Goal: Task Accomplishment & Management: Complete application form

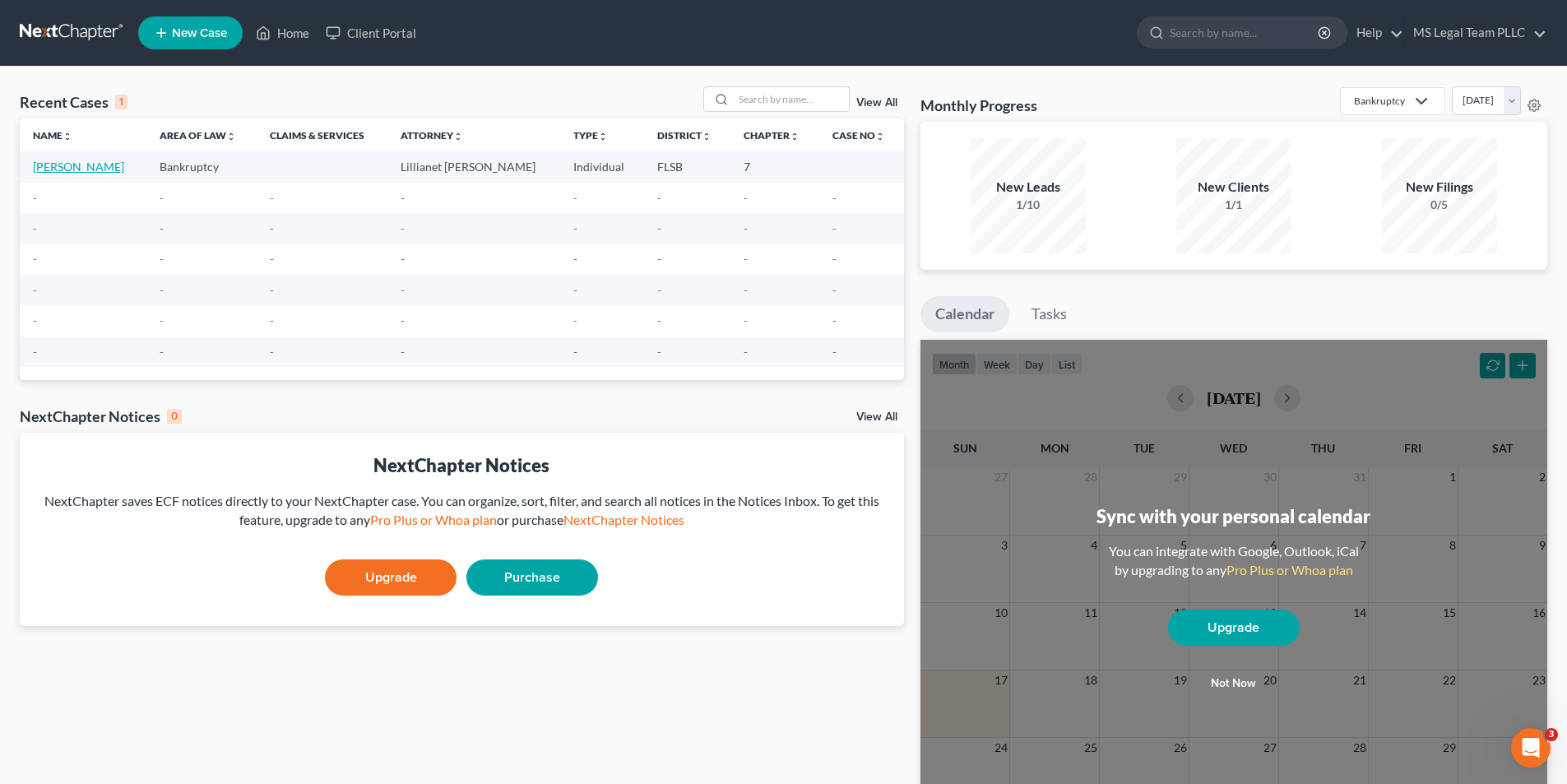
click at [59, 173] on link "[PERSON_NAME]" at bounding box center [78, 166] width 91 height 14
select select "6"
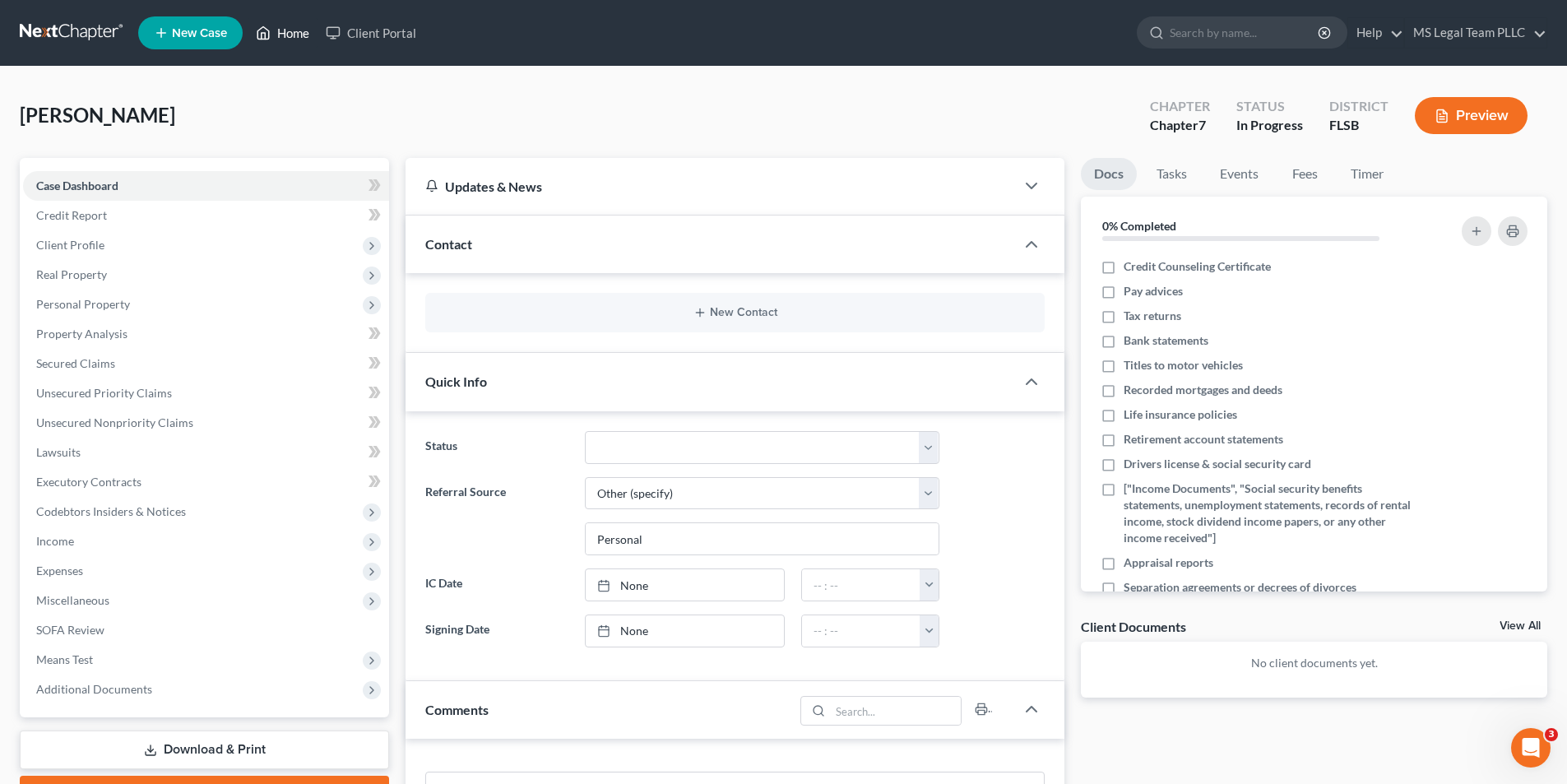
click at [313, 37] on link "Home" at bounding box center [282, 33] width 70 height 30
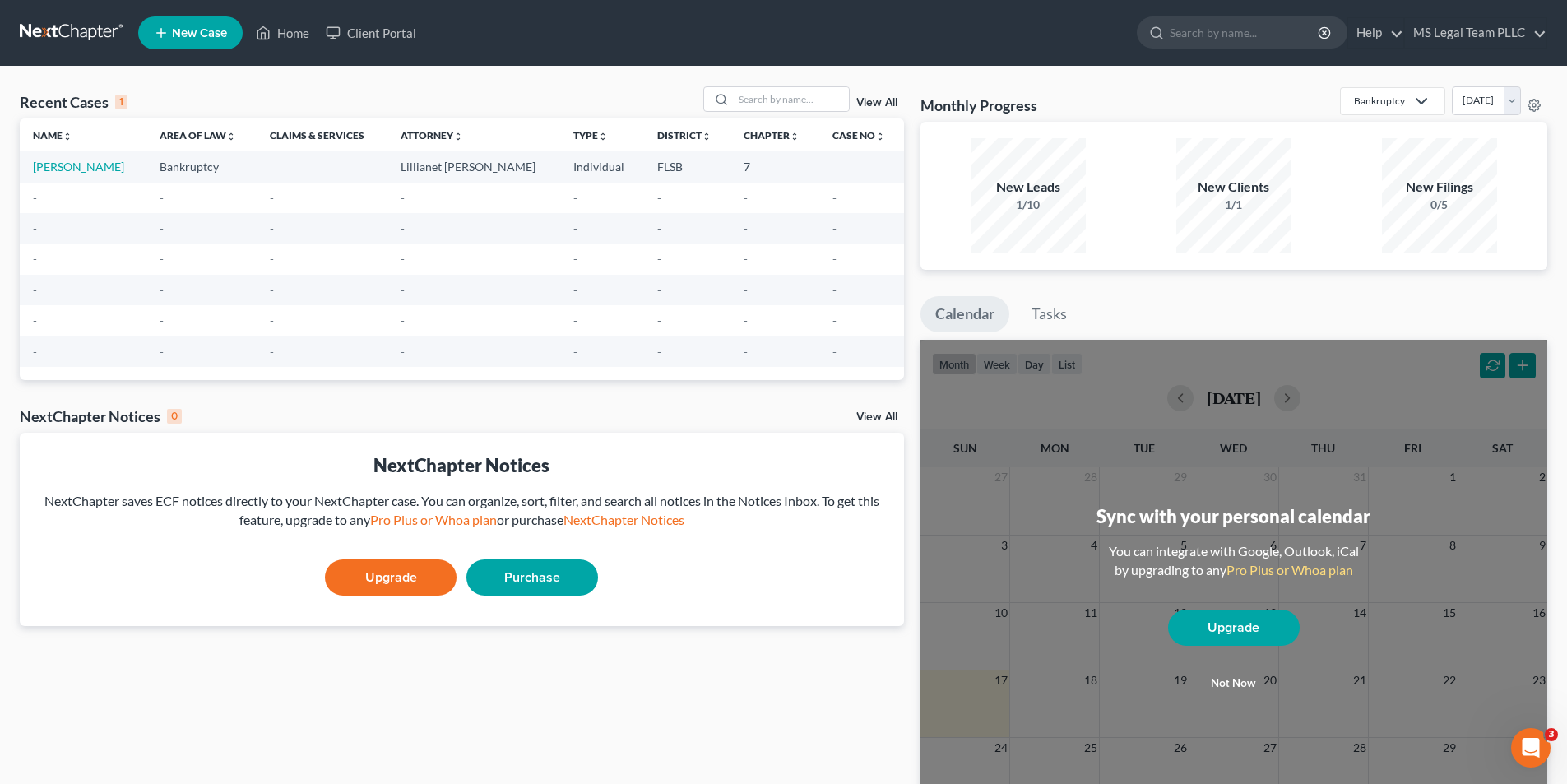
drag, startPoint x: 96, startPoint y: 166, endPoint x: 73, endPoint y: 262, distance: 98.7
click at [73, 262] on td "-" at bounding box center [83, 259] width 126 height 31
click at [179, 169] on td "Bankruptcy" at bounding box center [202, 166] width 111 height 31
click at [876, 104] on link "View All" at bounding box center [876, 102] width 41 height 11
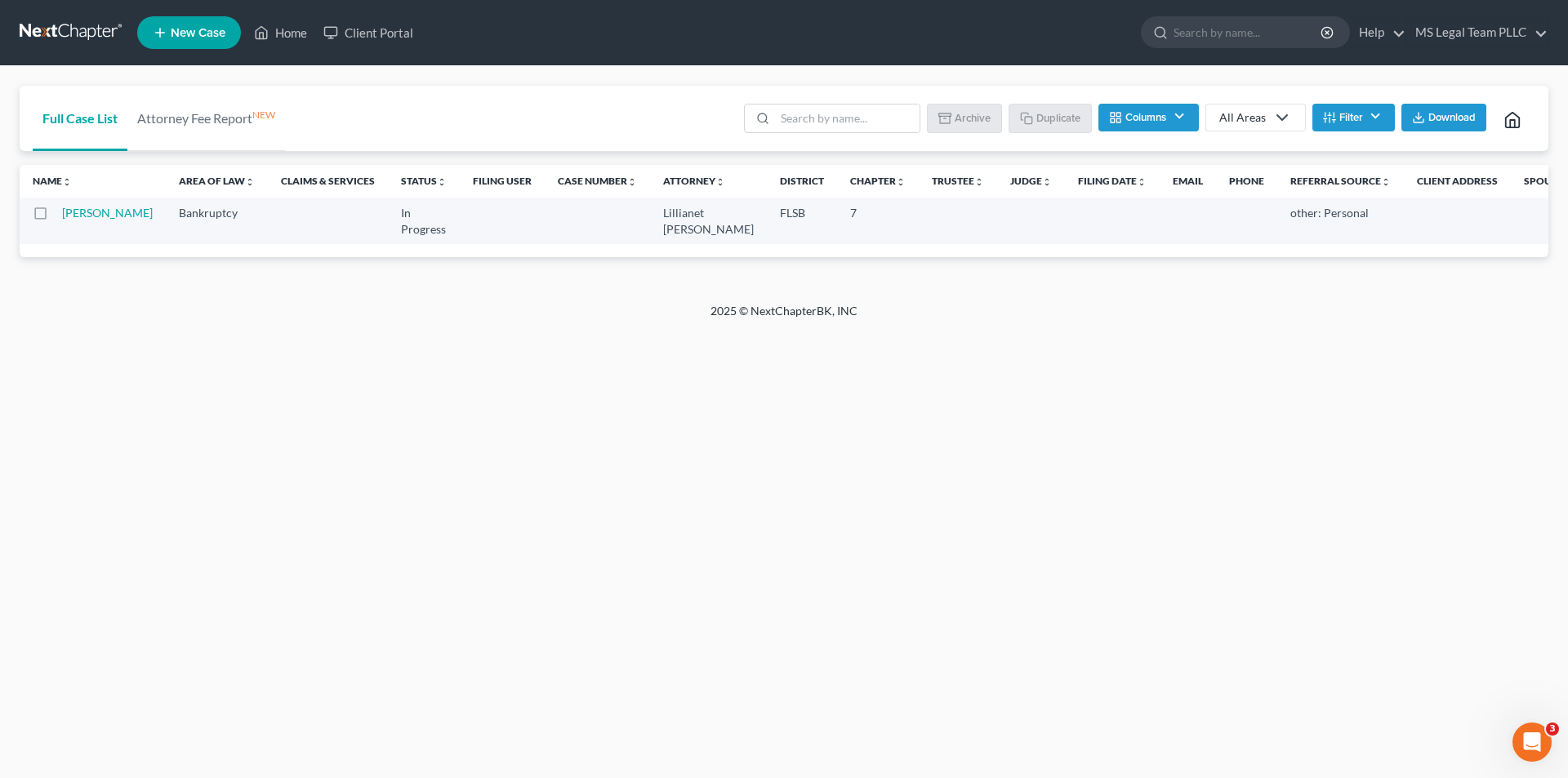
click at [55, 217] on label at bounding box center [55, 217] width 0 height 0
click at [62, 213] on input "checkbox" at bounding box center [67, 210] width 11 height 11
click at [1184, 117] on button "Columns" at bounding box center [1148, 117] width 100 height 28
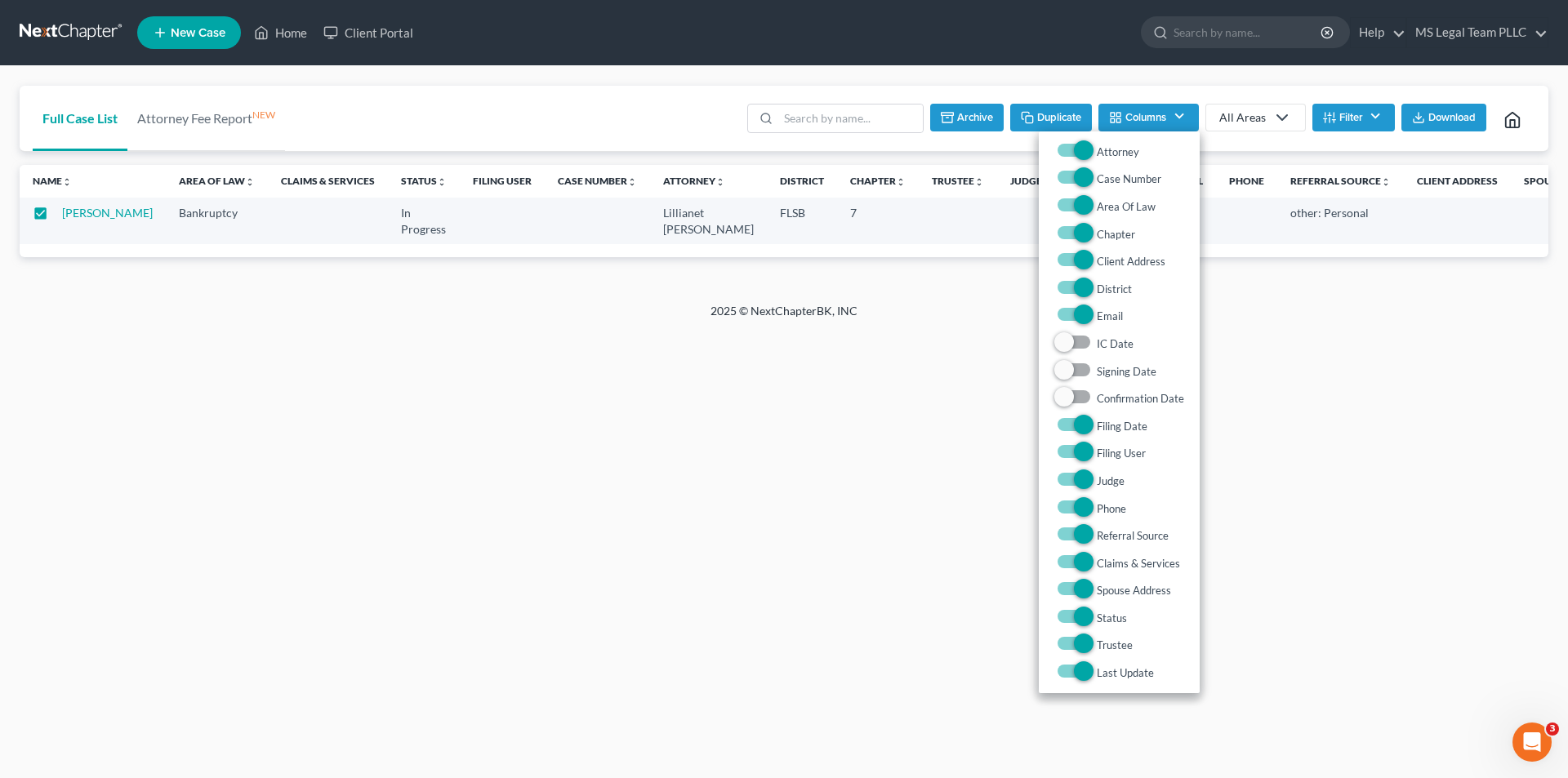
drag, startPoint x: 922, startPoint y: 393, endPoint x: 945, endPoint y: 361, distance: 39.4
click at [922, 392] on div "Home New Case Client Portal MS Legal Team PLLC [EMAIL_ADDRESS][DOMAIN_NAME] My …" at bounding box center [784, 389] width 1568 height 778
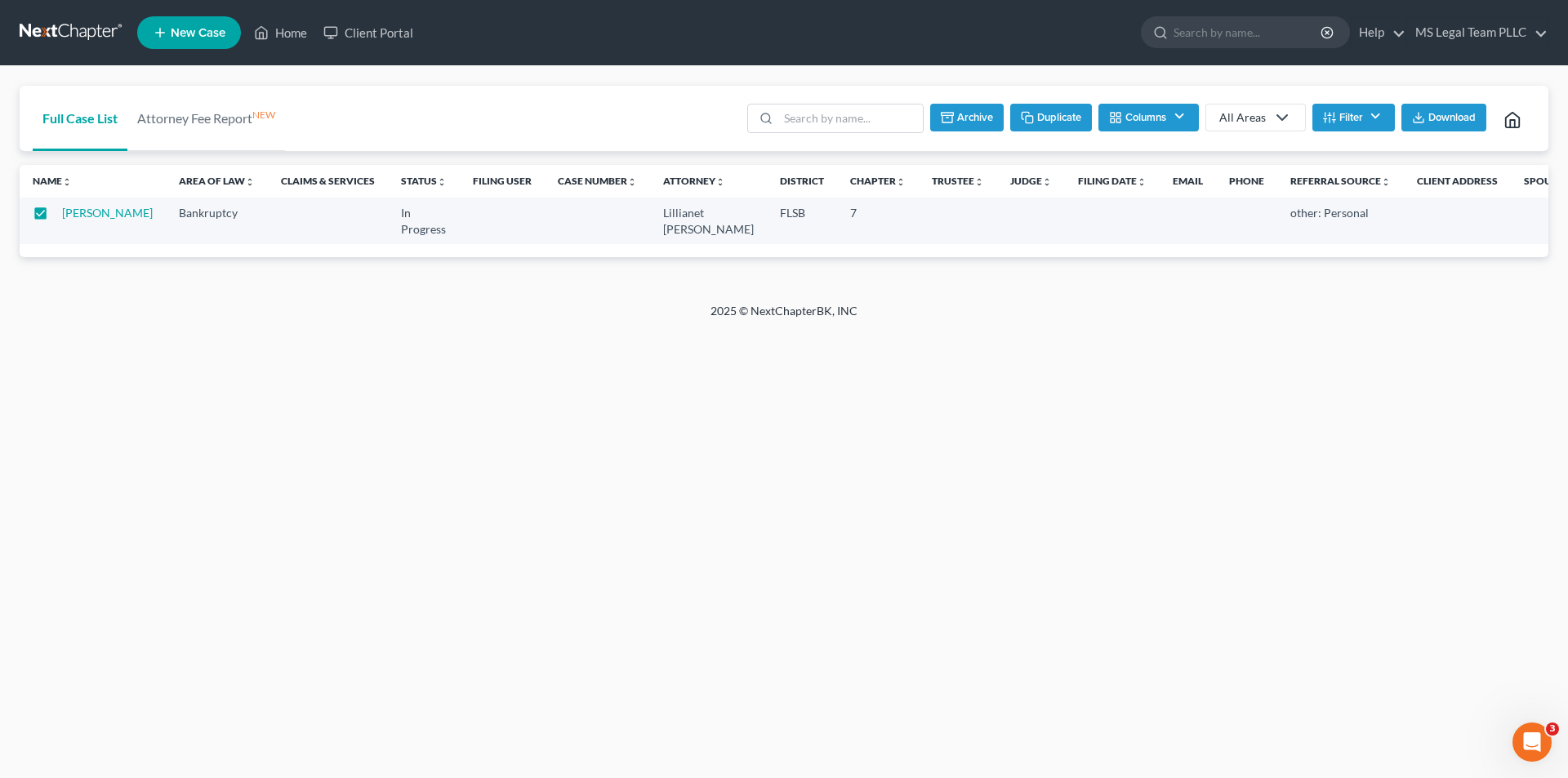
click at [973, 105] on button "Archive" at bounding box center [967, 117] width 74 height 28
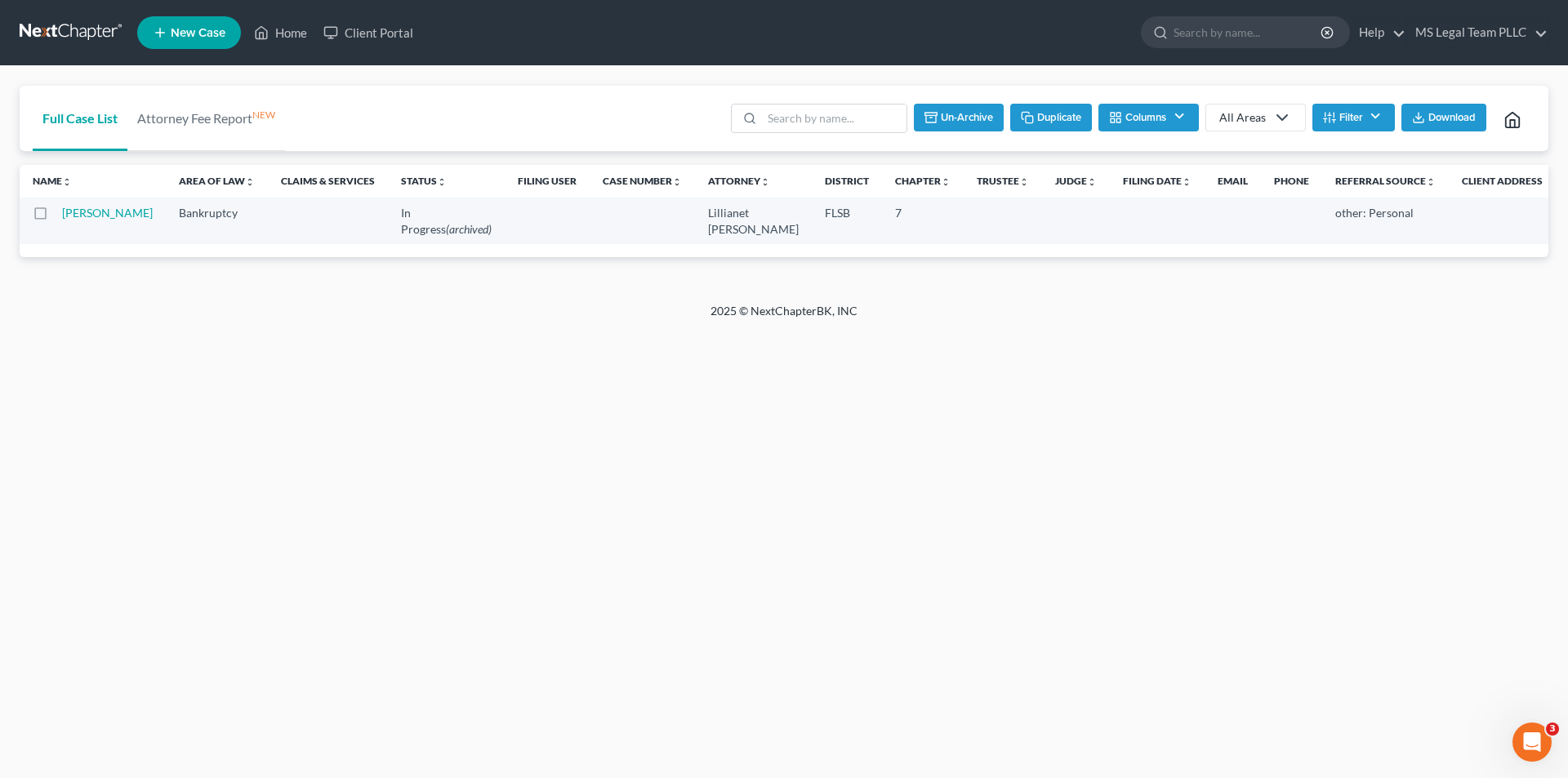
checkbox input "false"
click at [181, 30] on span "New Case" at bounding box center [197, 32] width 54 height 12
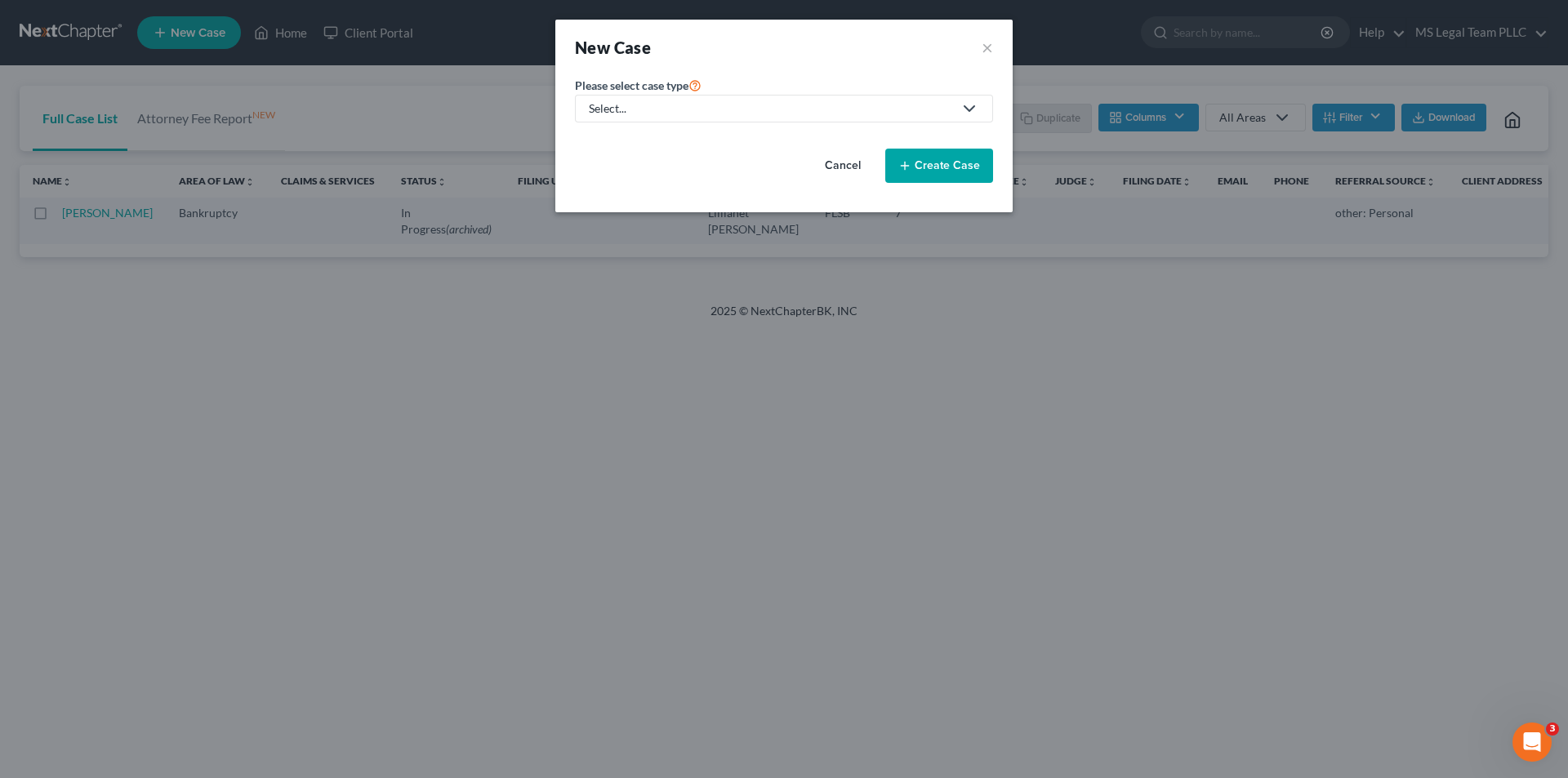
click at [702, 102] on div "Select..." at bounding box center [770, 109] width 364 height 17
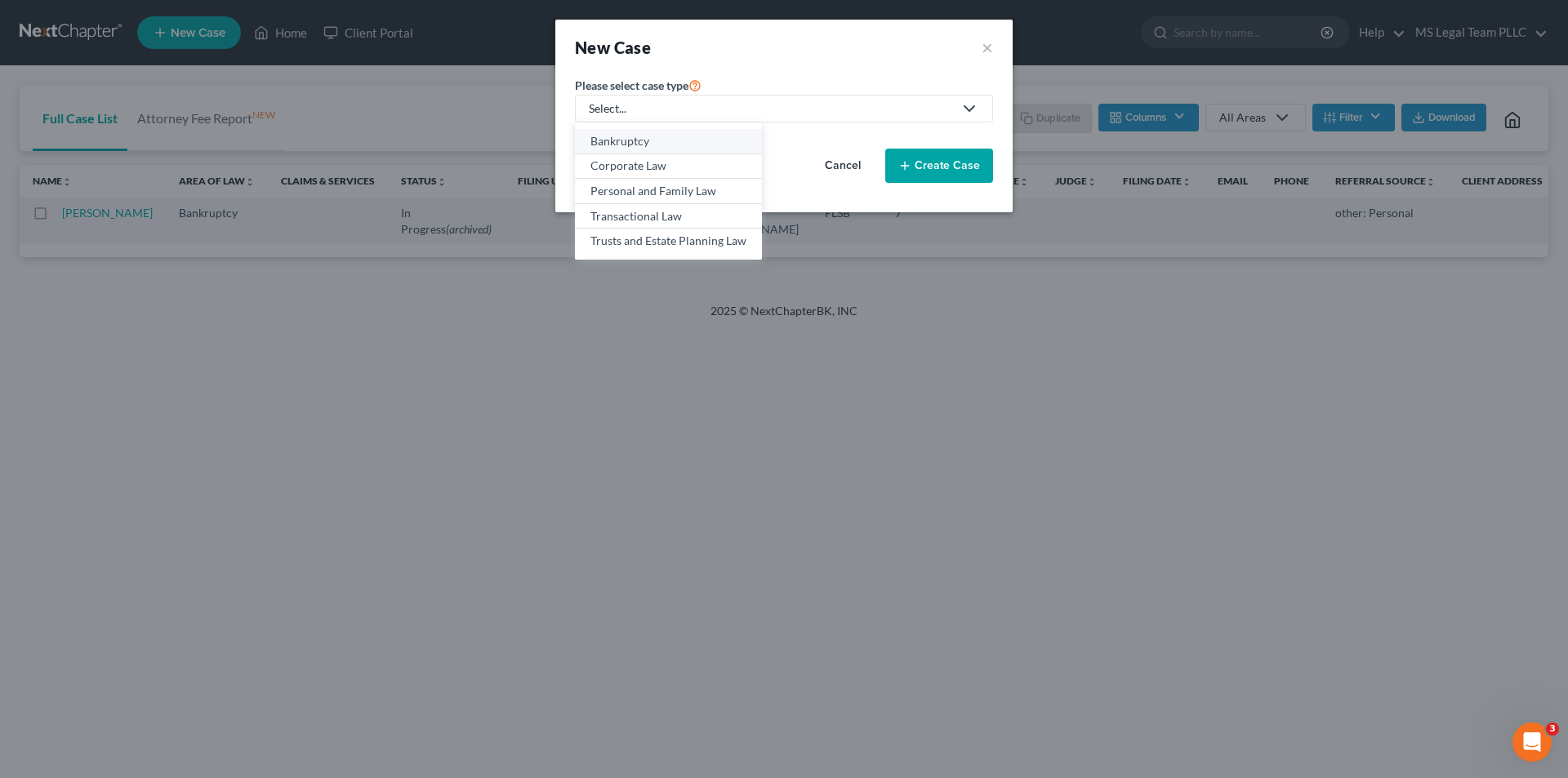
click at [651, 138] on div "Bankruptcy" at bounding box center [668, 141] width 156 height 17
select select "17"
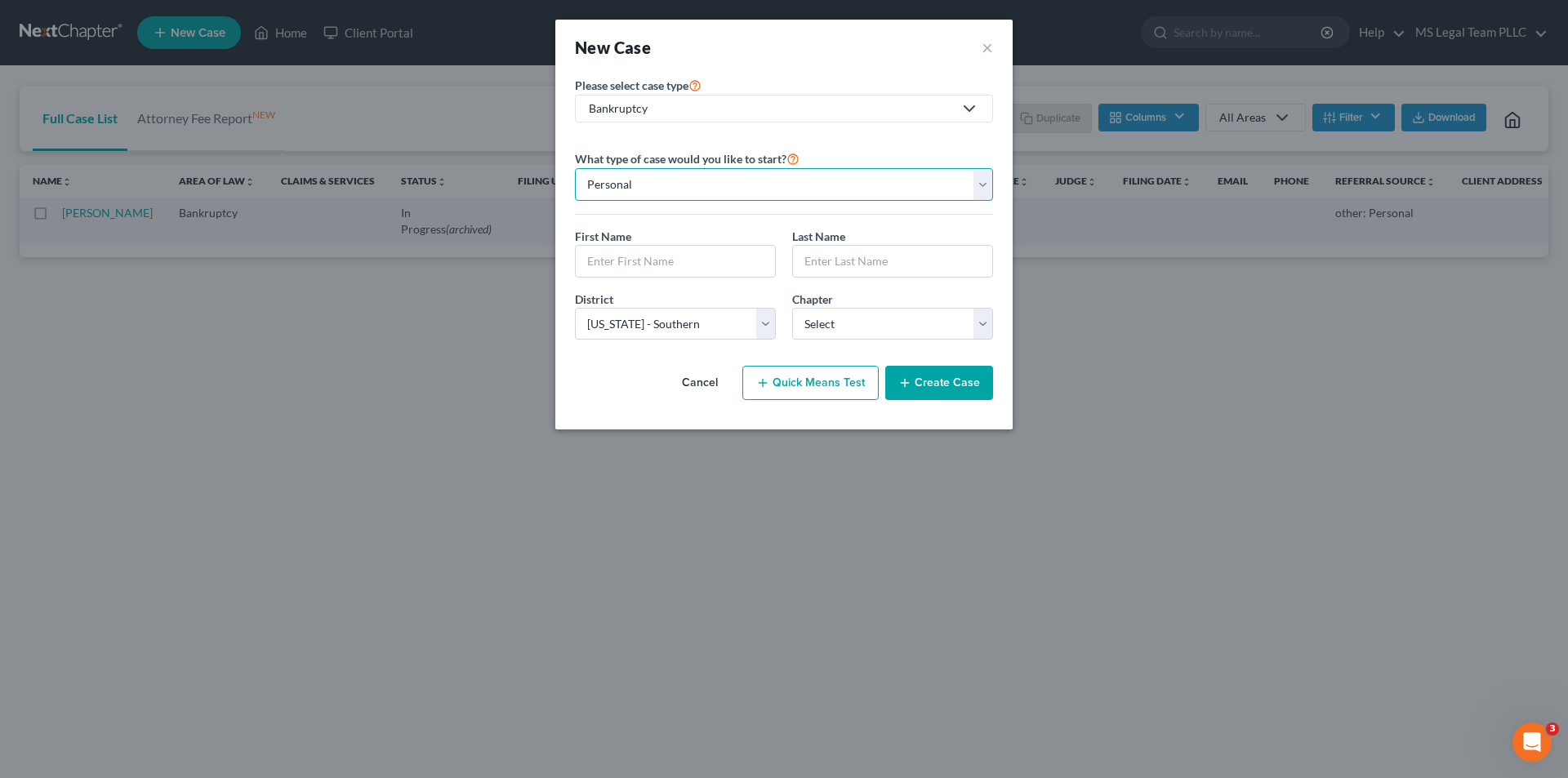
click at [630, 188] on select "Personal Business" at bounding box center [783, 183] width 418 height 32
click at [640, 249] on input "text" at bounding box center [675, 261] width 199 height 31
type input "[PERSON_NAME]"
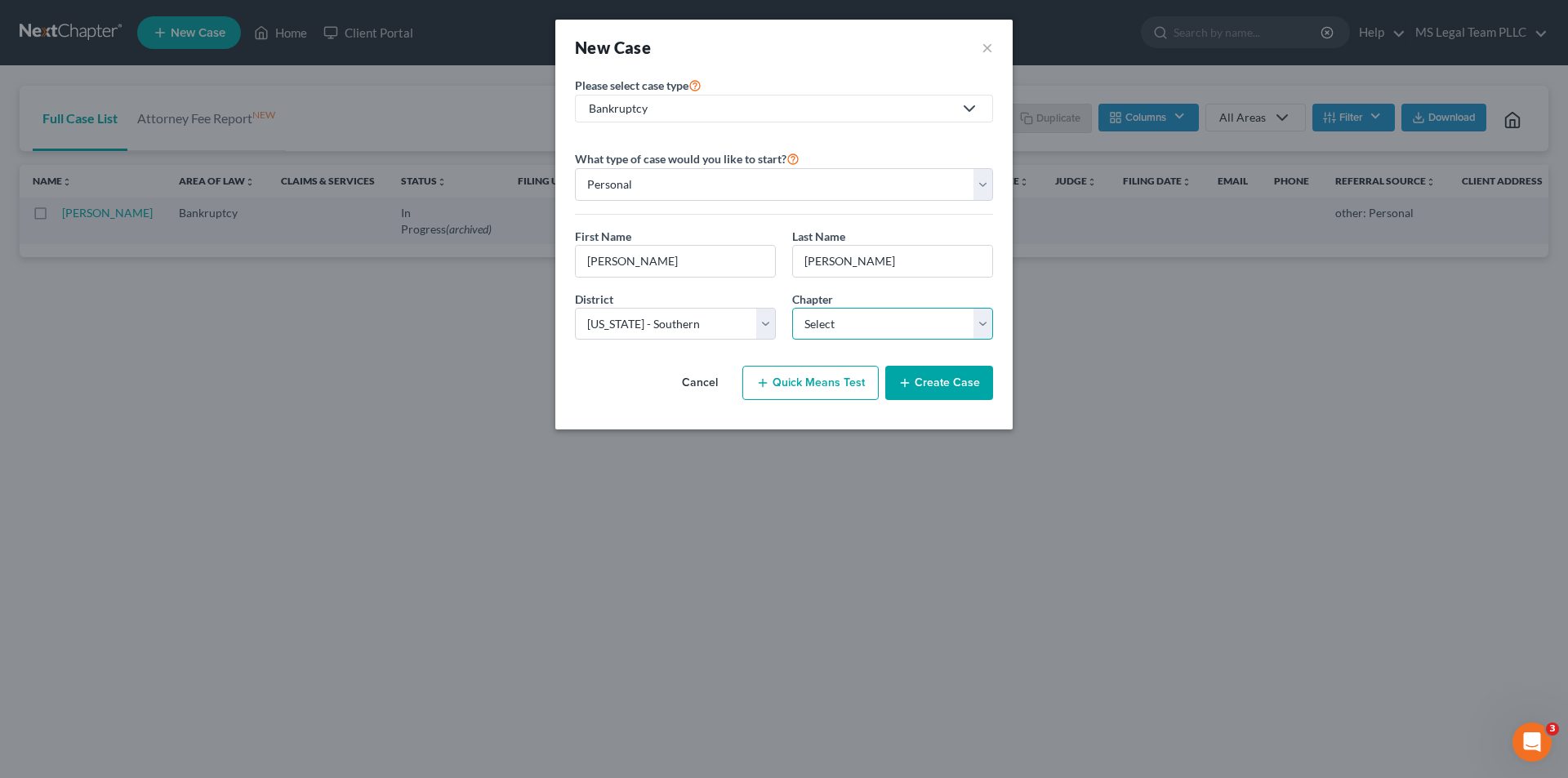
click at [862, 314] on select "Select 7 11 12 13" at bounding box center [893, 324] width 201 height 32
select select "0"
click at [792, 308] on select "Select 7 11 12 13" at bounding box center [893, 324] width 201 height 32
click at [843, 383] on button "Quick Means Test" at bounding box center [811, 383] width 137 height 34
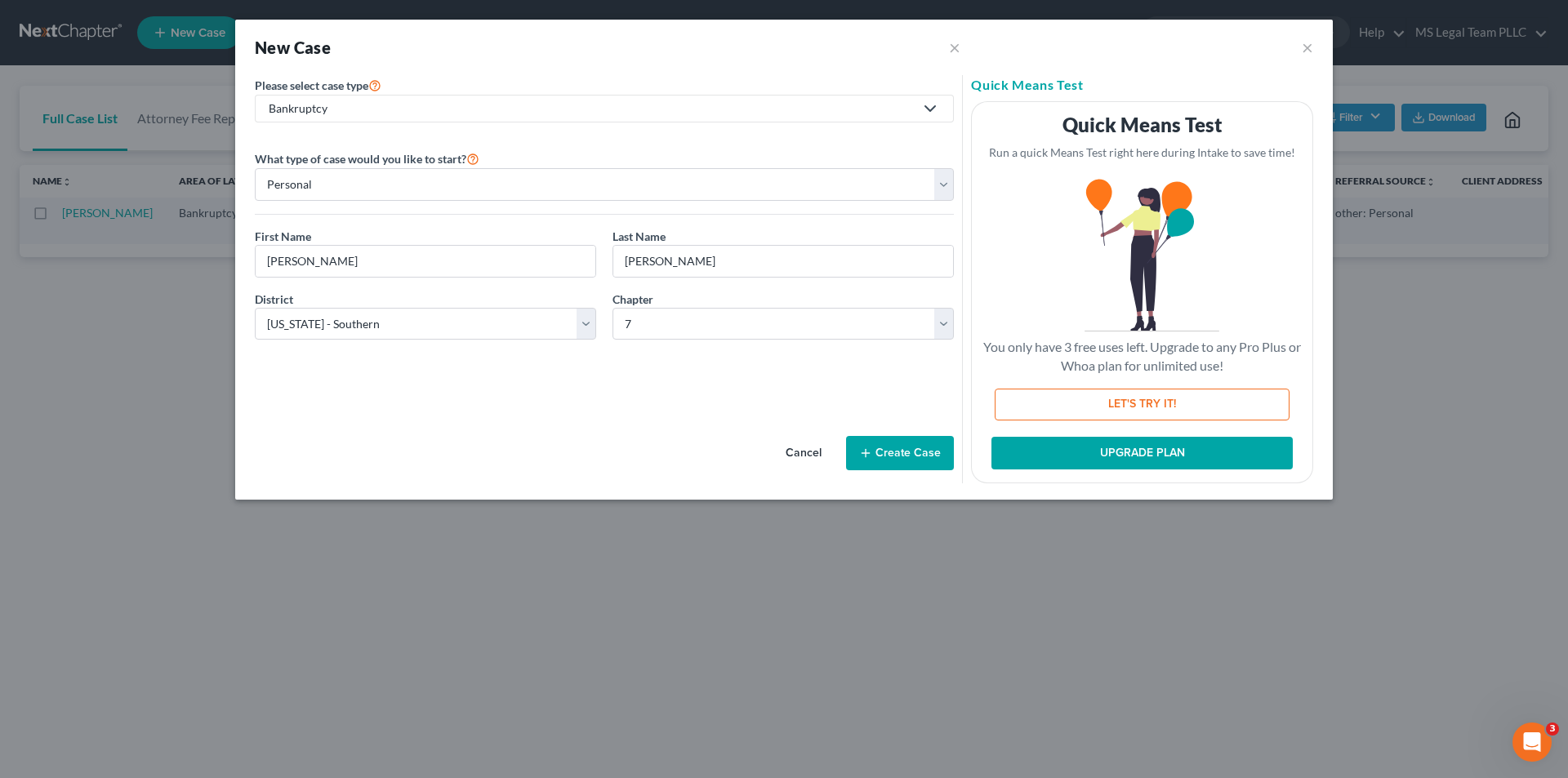
click at [905, 454] on button "Create Case" at bounding box center [899, 453] width 108 height 34
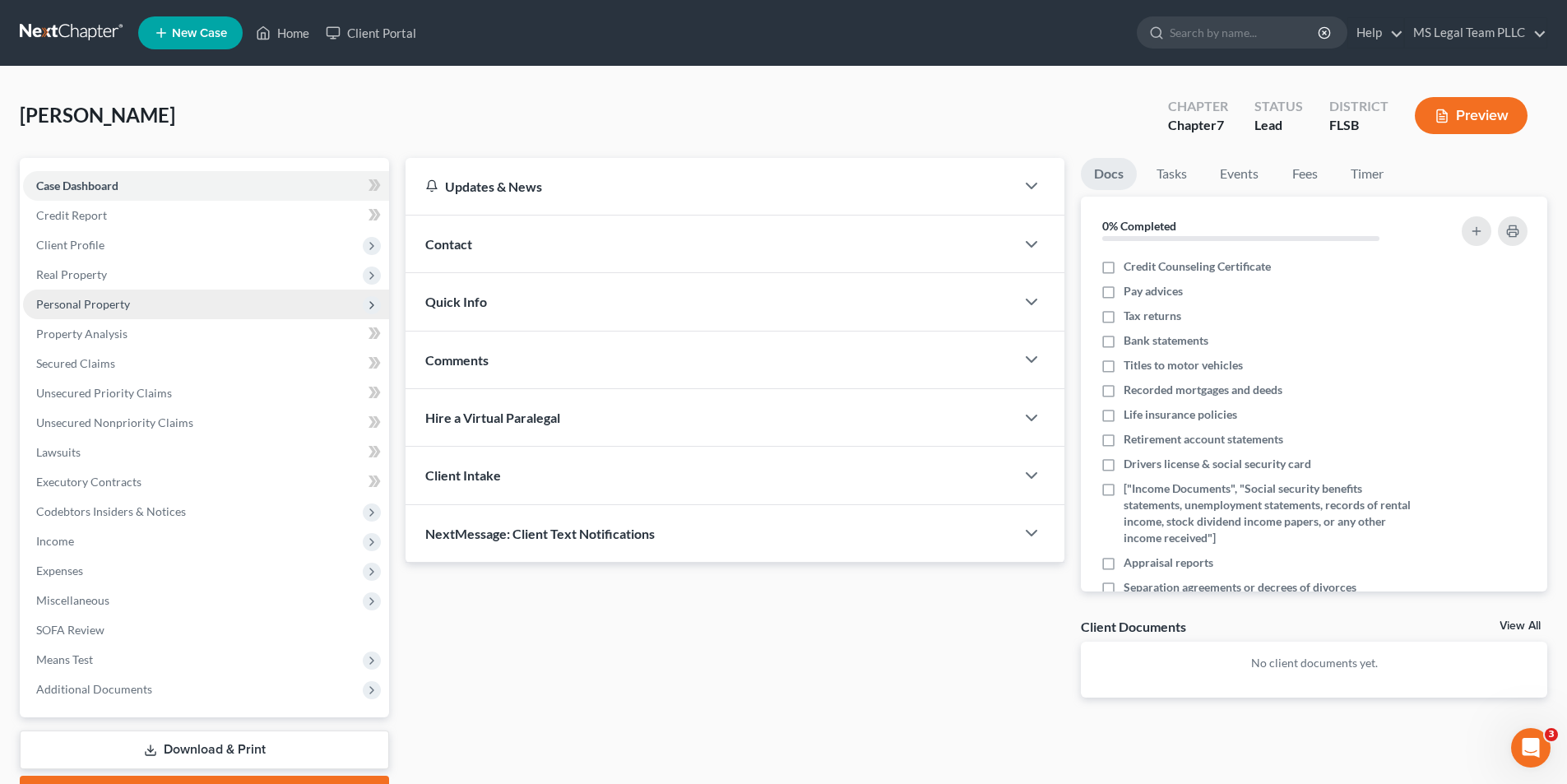
scroll to position [90, 0]
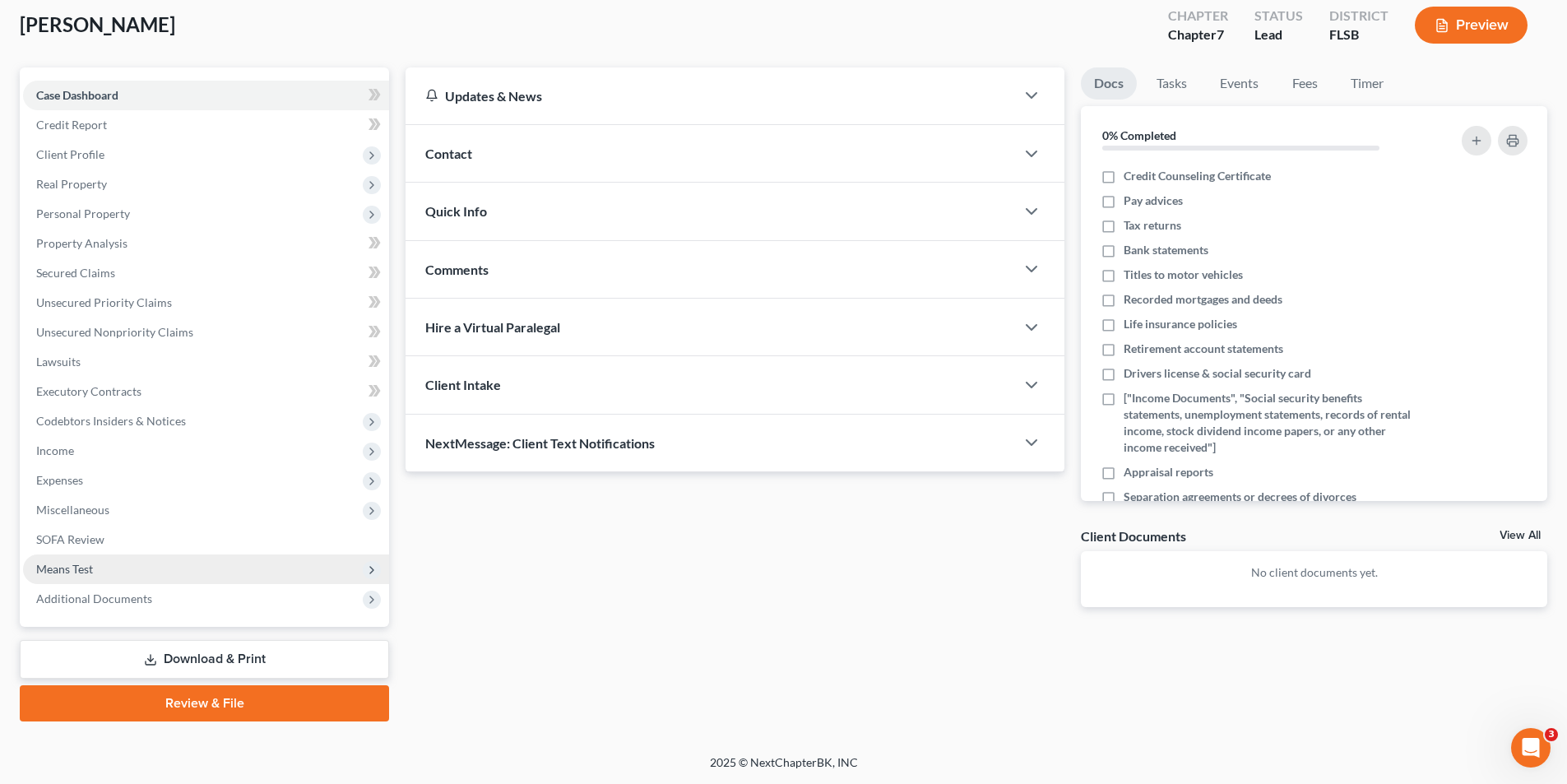
click at [104, 569] on span "Means Test" at bounding box center [206, 569] width 366 height 30
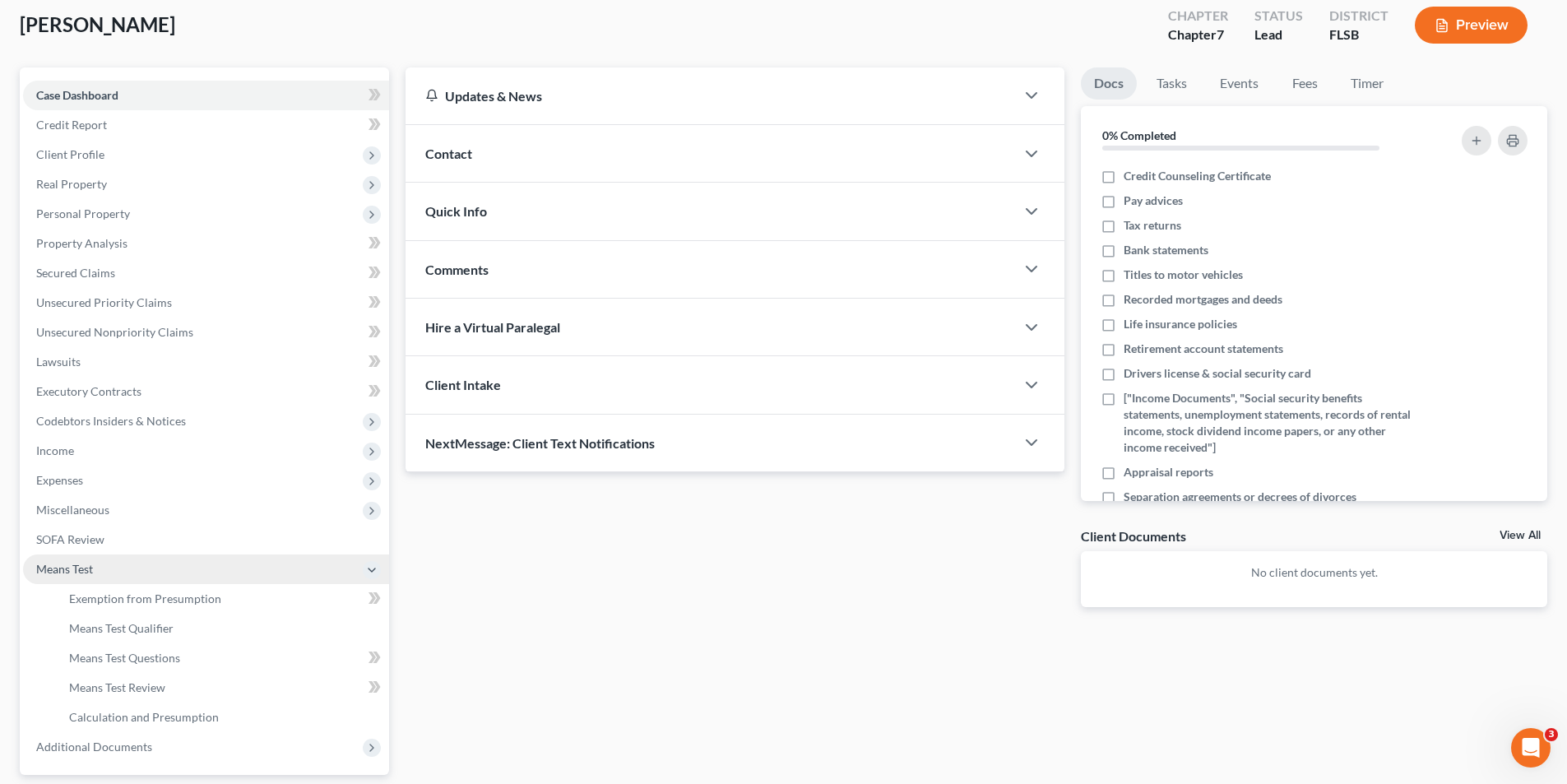
scroll to position [173, 0]
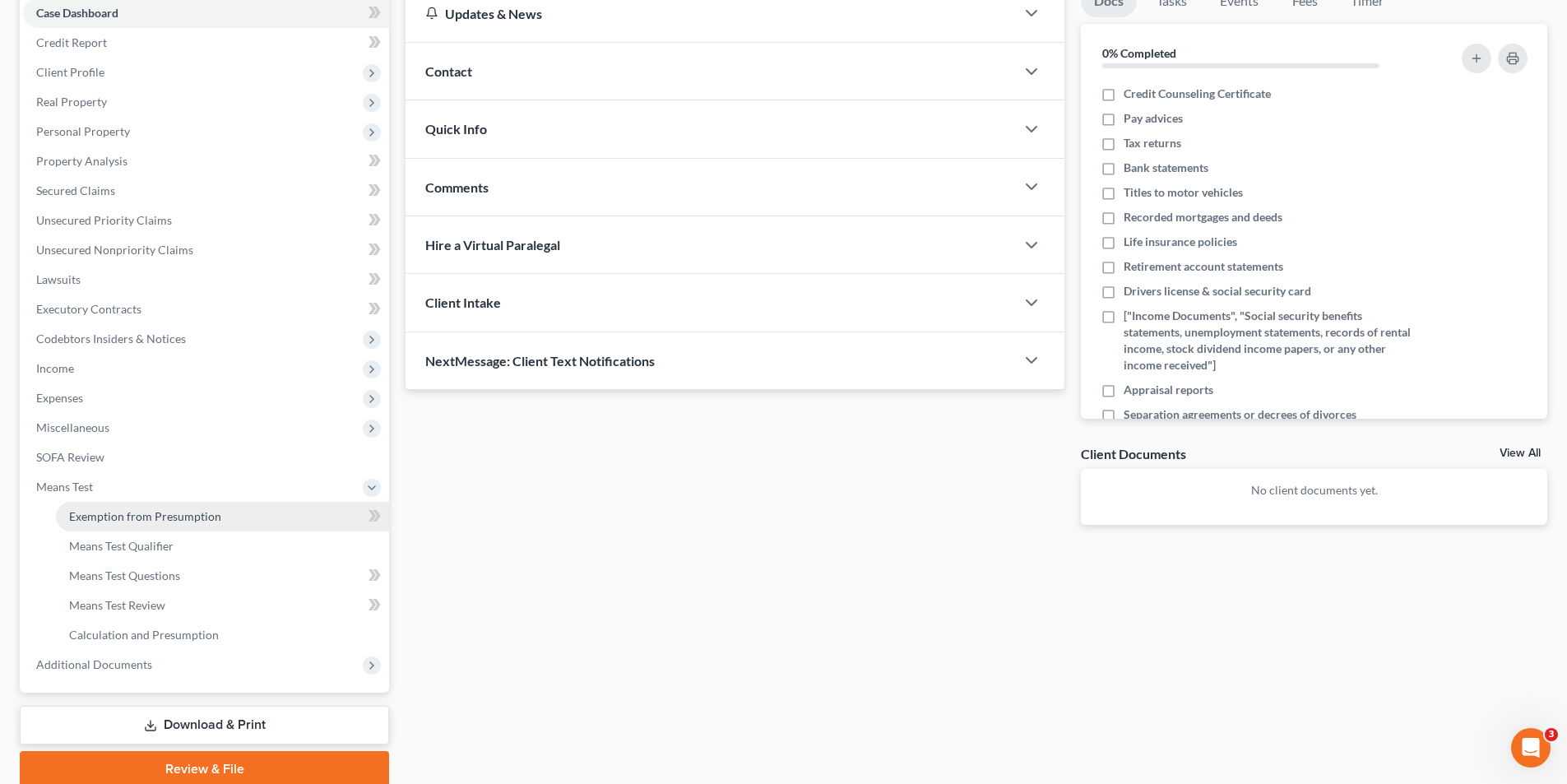
click at [152, 519] on span "Exemption from Presumption" at bounding box center [145, 516] width 152 height 14
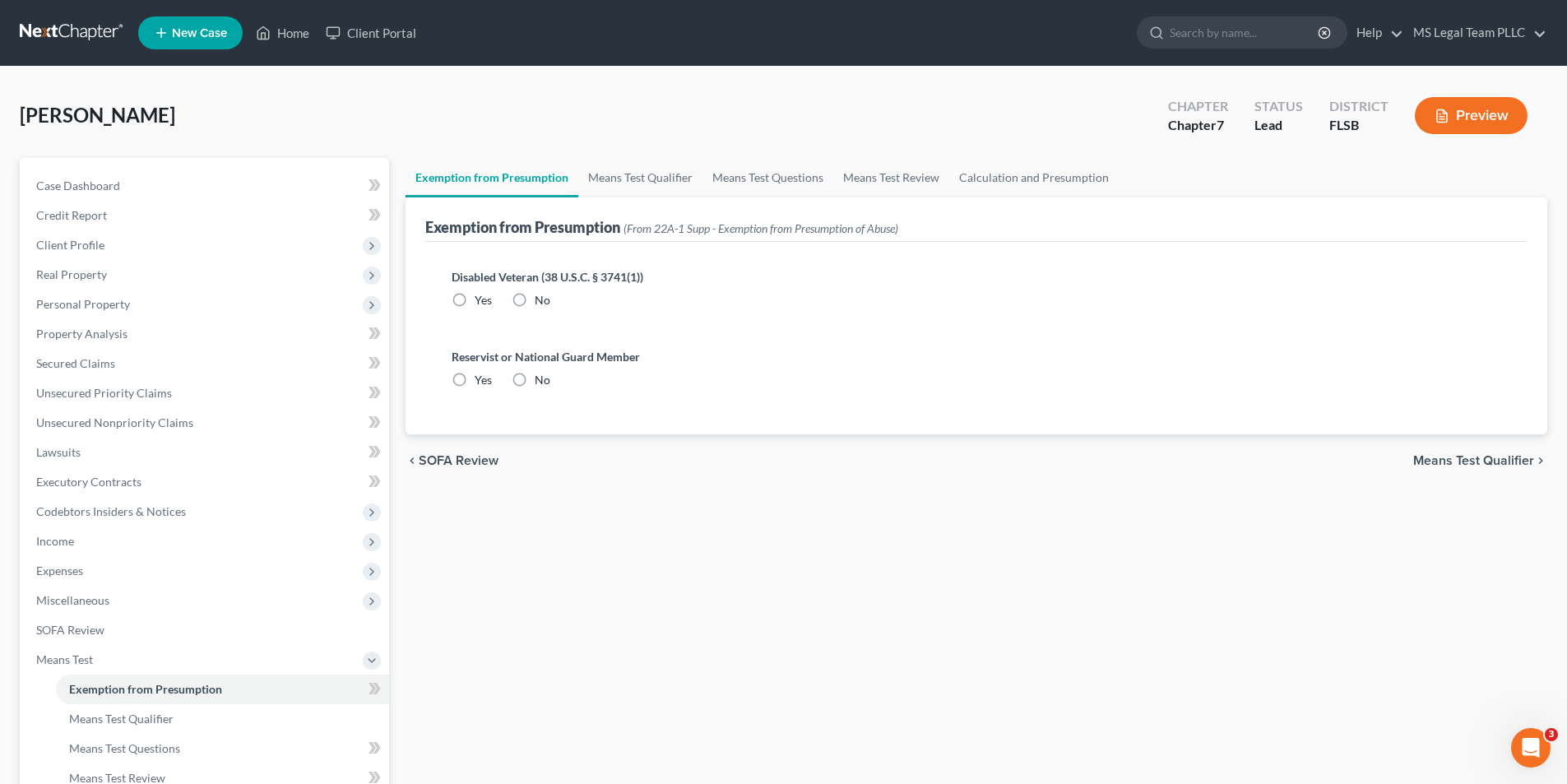
drag, startPoint x: 522, startPoint y: 297, endPoint x: 508, endPoint y: 371, distance: 75.3
click at [534, 298] on label "No" at bounding box center [542, 300] width 16 height 17
click at [541, 298] on input "No" at bounding box center [546, 297] width 11 height 11
radio input "true"
click at [534, 382] on label "No" at bounding box center [542, 380] width 16 height 17
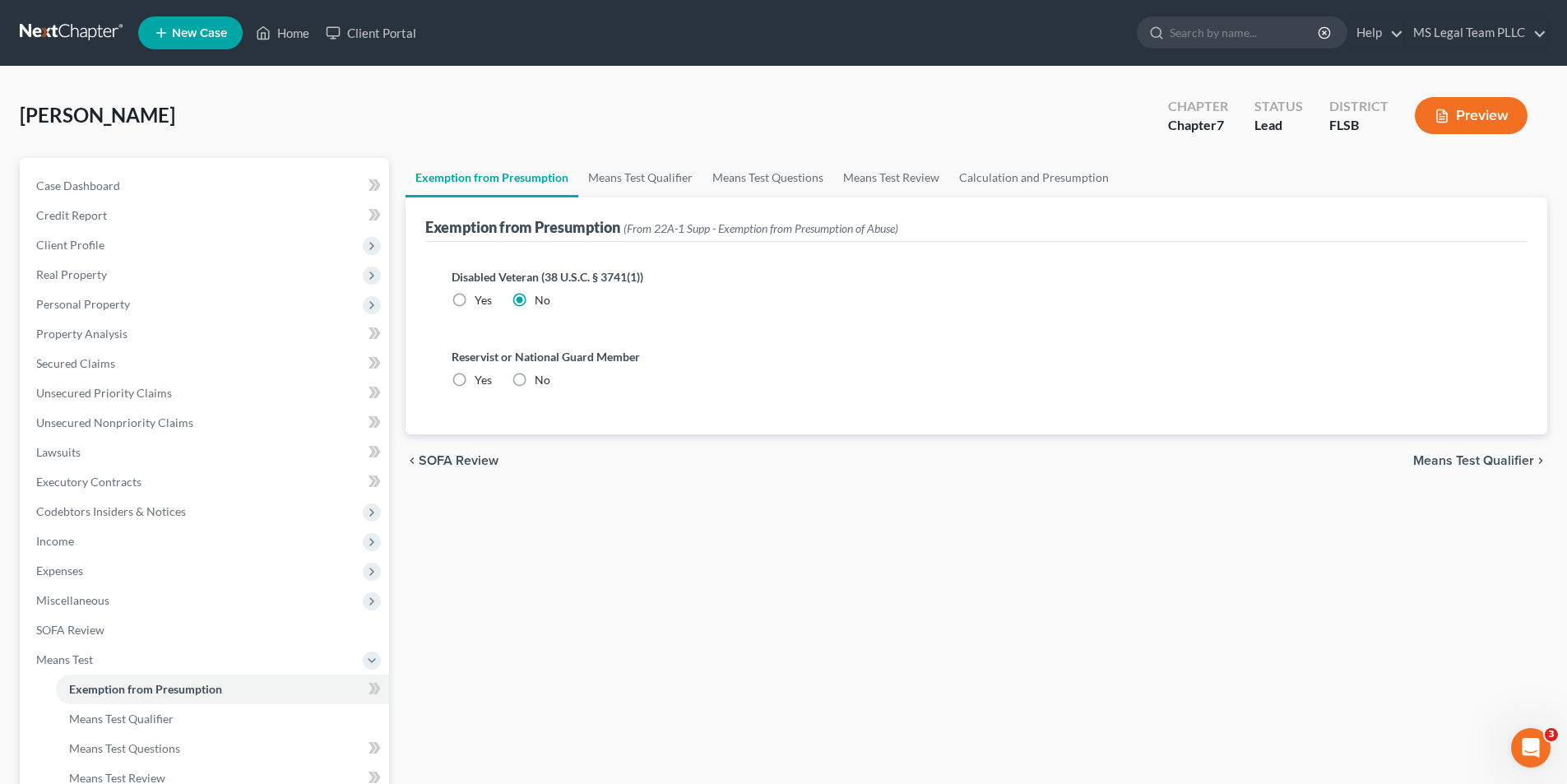
click at [541, 382] on input "No" at bounding box center [546, 377] width 11 height 11
radio input "true"
click at [1529, 458] on span "Means Test Qualifier" at bounding box center [1474, 461] width 121 height 13
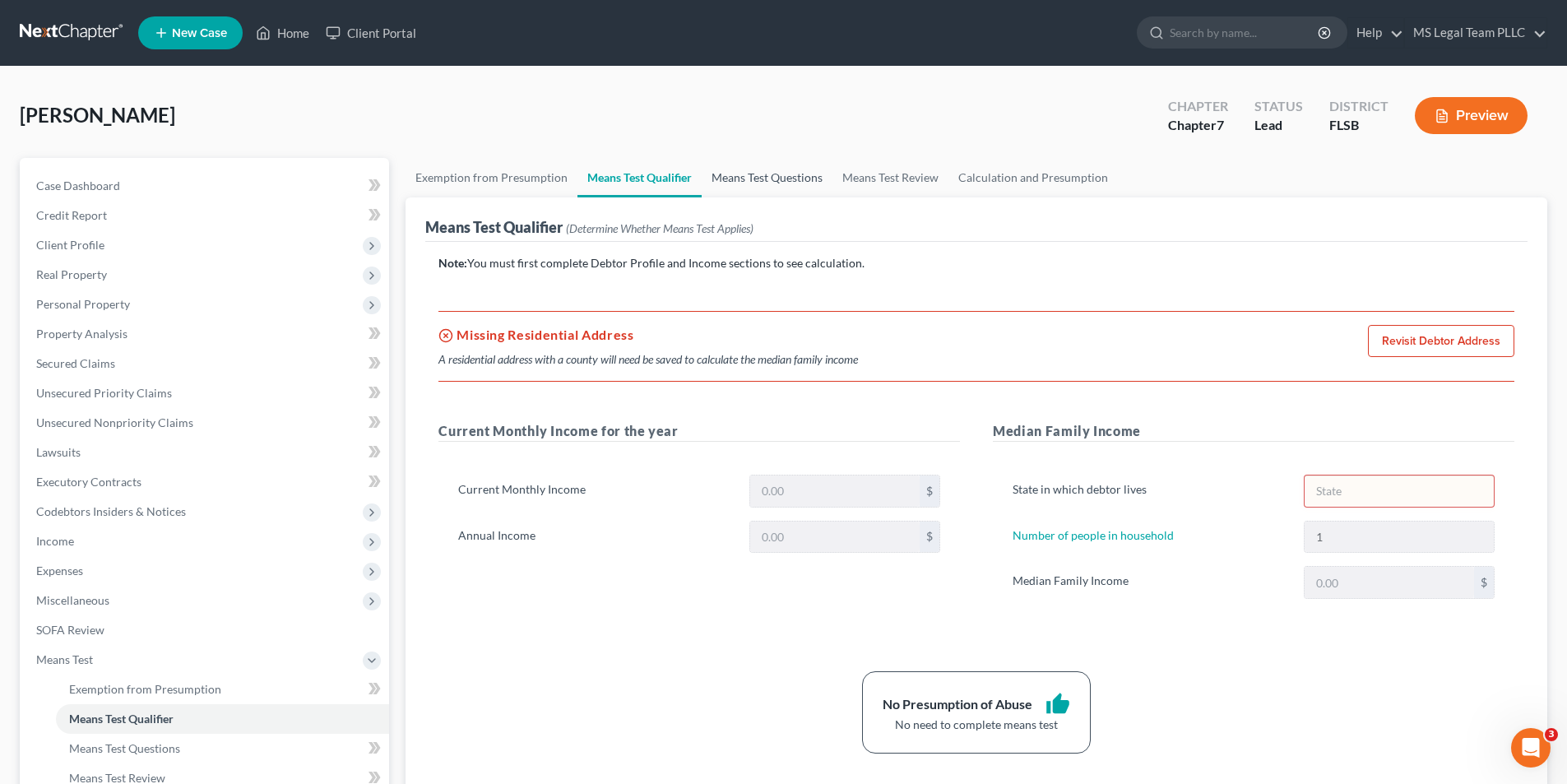
click at [757, 176] on link "Means Test Questions" at bounding box center [767, 177] width 131 height 39
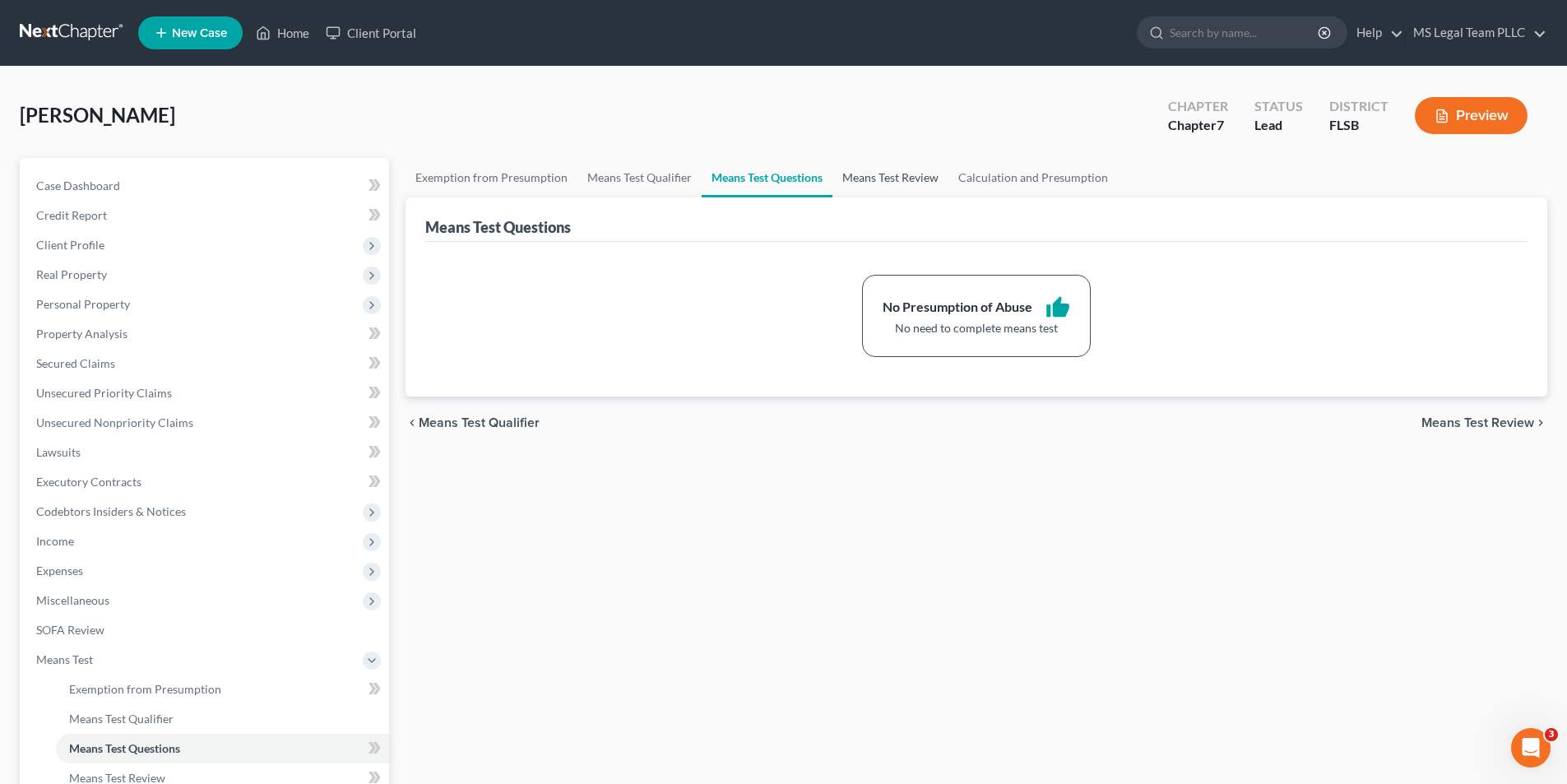
click at [888, 176] on link "Means Test Review" at bounding box center [890, 177] width 116 height 39
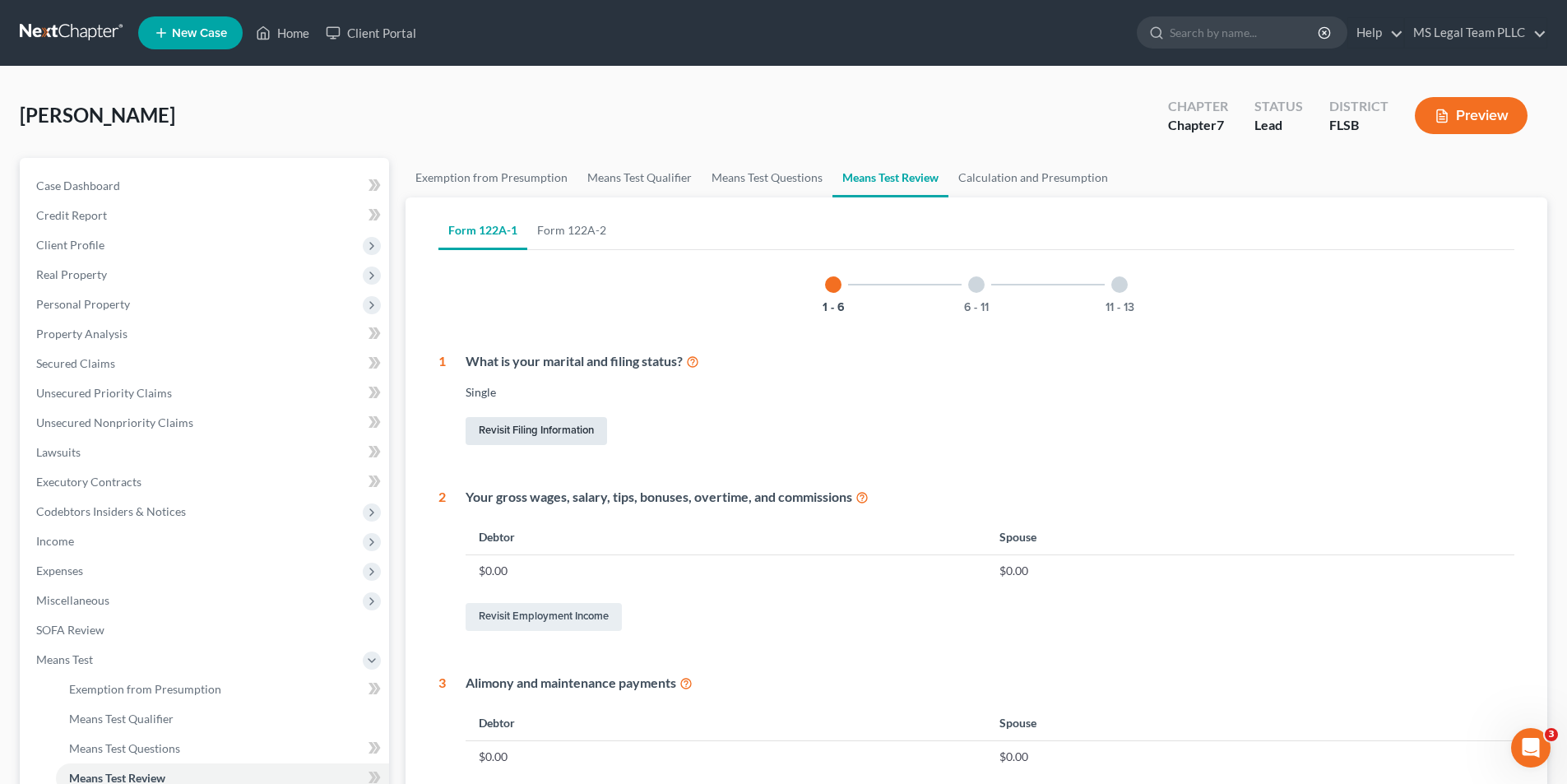
click at [528, 434] on link "Revisit Filing Information" at bounding box center [536, 431] width 141 height 28
select select "1"
select select "0"
select select "17"
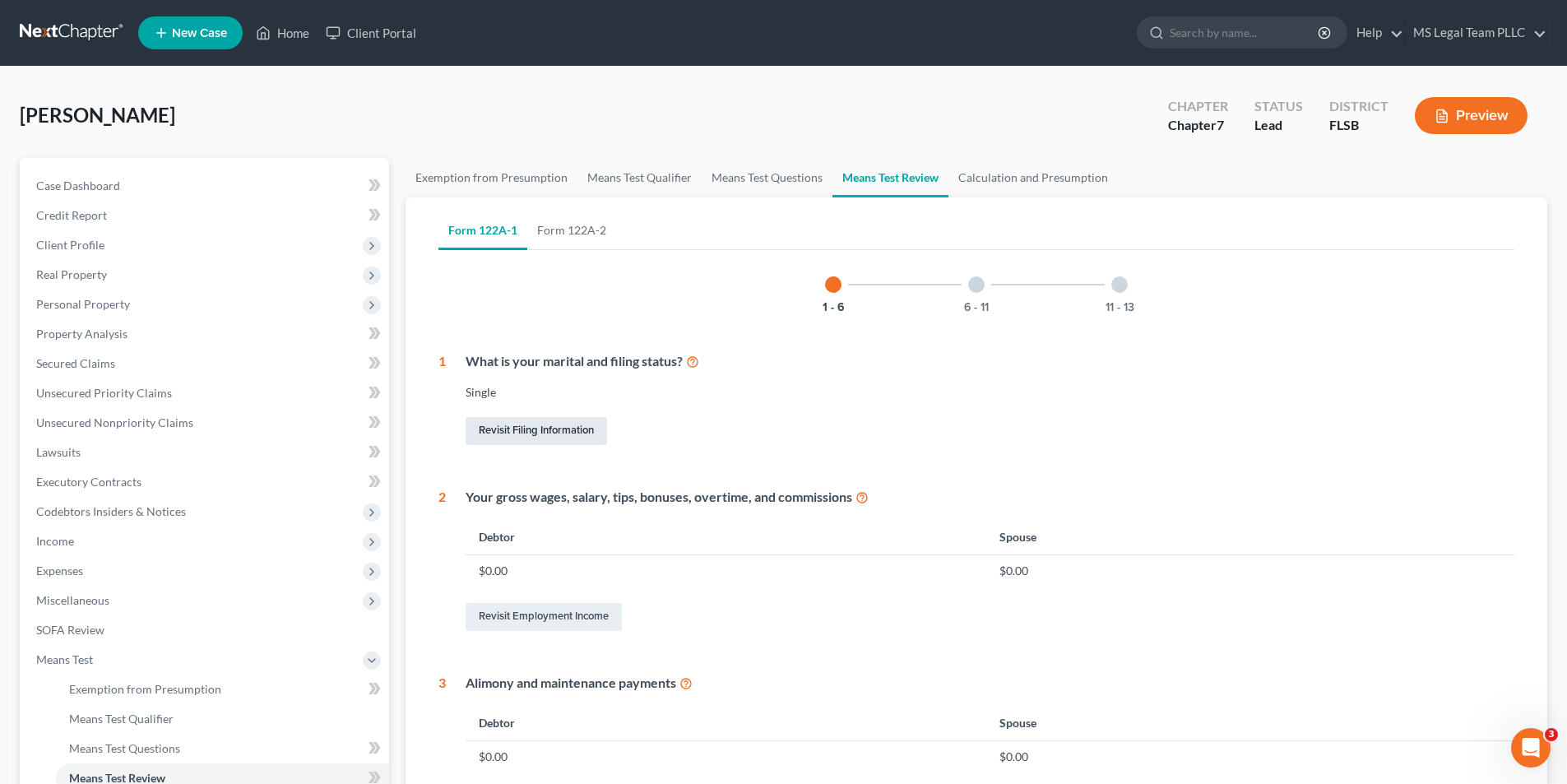
select select "0"
select select "9"
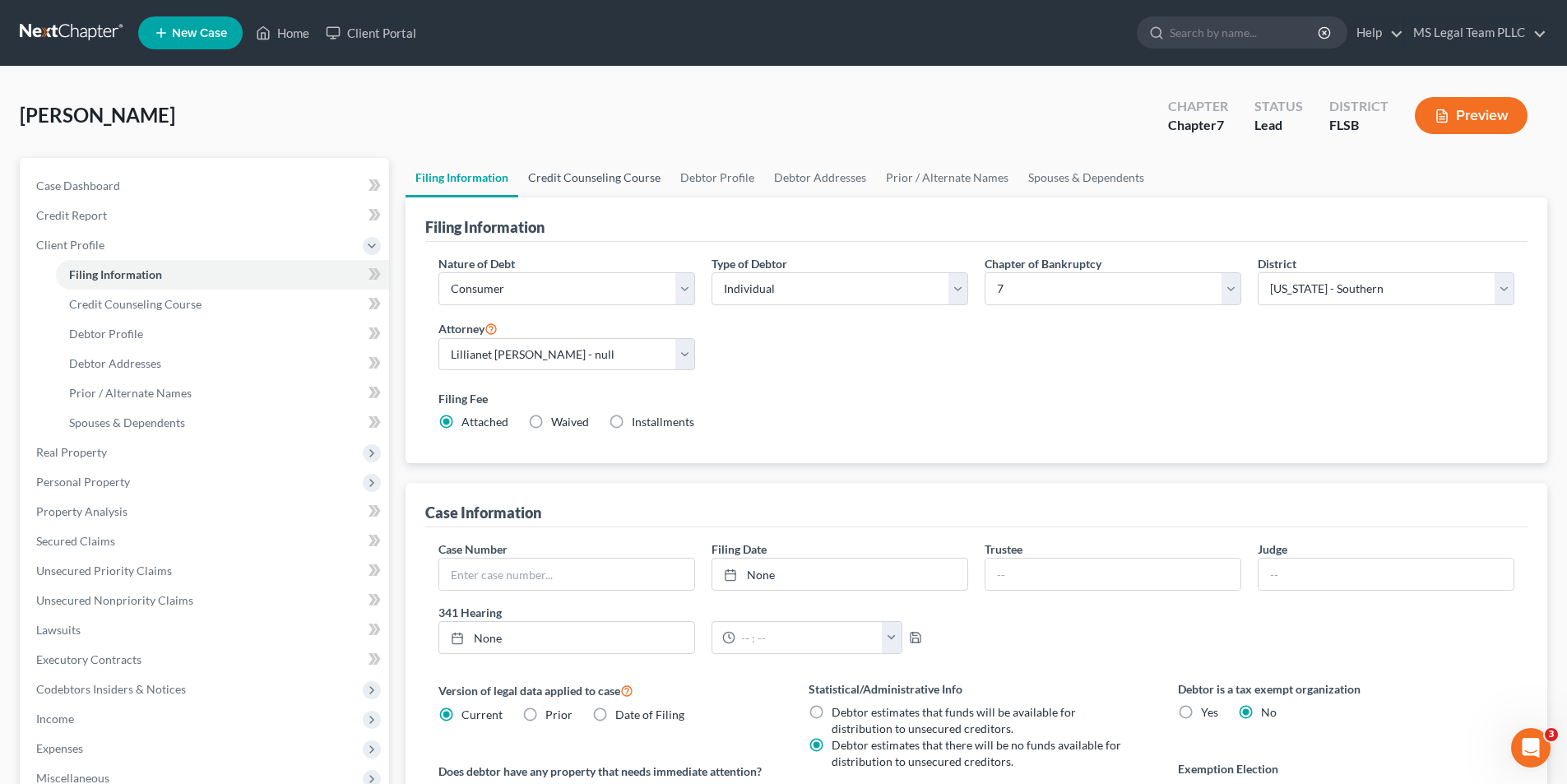
click at [600, 173] on link "Credit Counseling Course" at bounding box center [595, 177] width 152 height 39
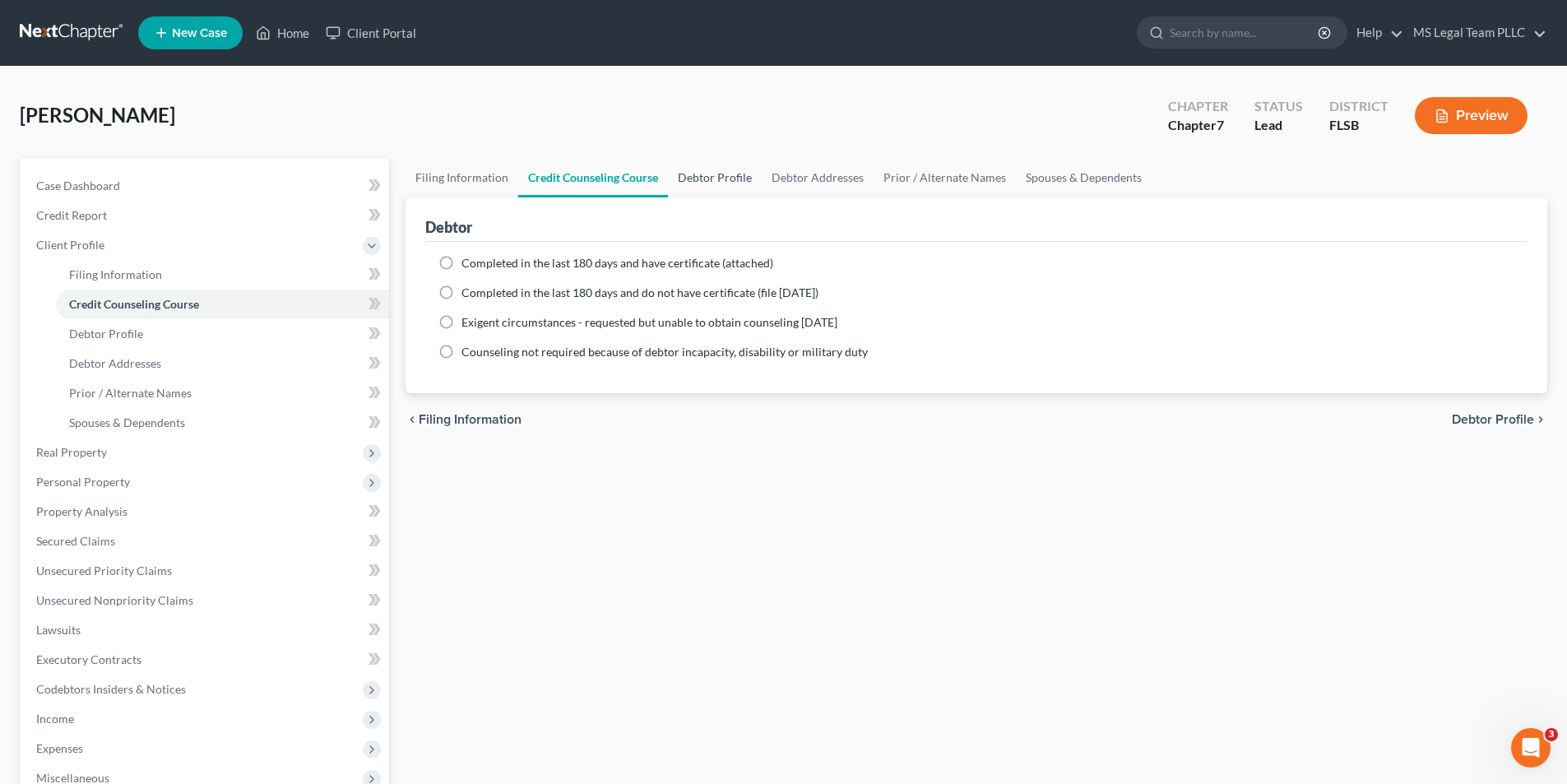
click at [697, 178] on link "Debtor Profile" at bounding box center [715, 177] width 94 height 39
select select "0"
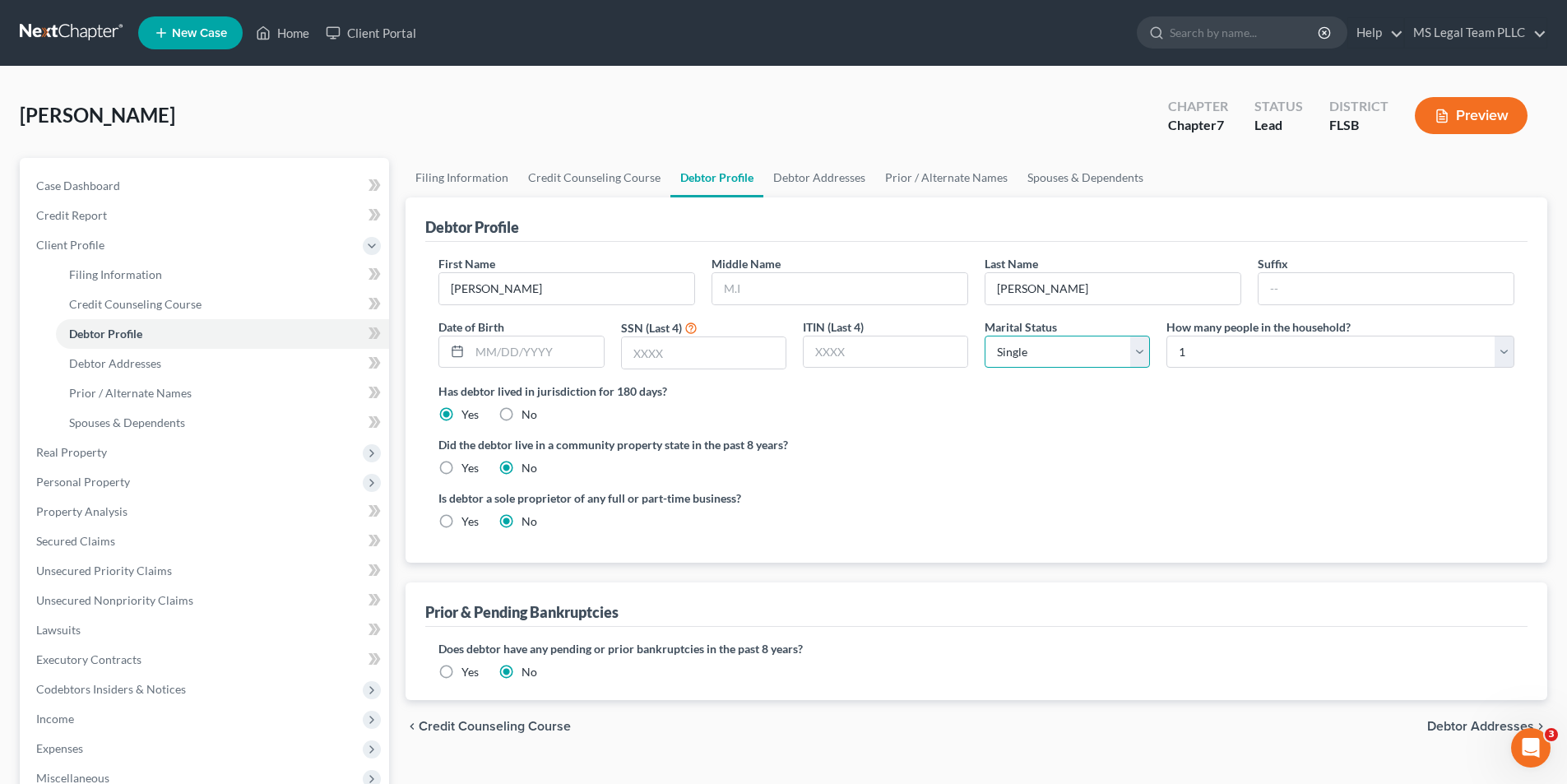
click at [1144, 351] on select "Select Single Married Separated Divorced Widowed" at bounding box center [1068, 351] width 165 height 33
select select "1"
click at [985, 335] on select "Select Single Married Separated Divorced Widowed" at bounding box center [1068, 351] width 165 height 33
click at [939, 439] on label "Did the debtor live in a community property state in the past 8 years?" at bounding box center [977, 444] width 1076 height 18
click at [1284, 355] on select "Select 1 2 3 4 5 6 7 8 9 10 11 12 13 14 15 16 17 18 19 20" at bounding box center [1340, 351] width 348 height 33
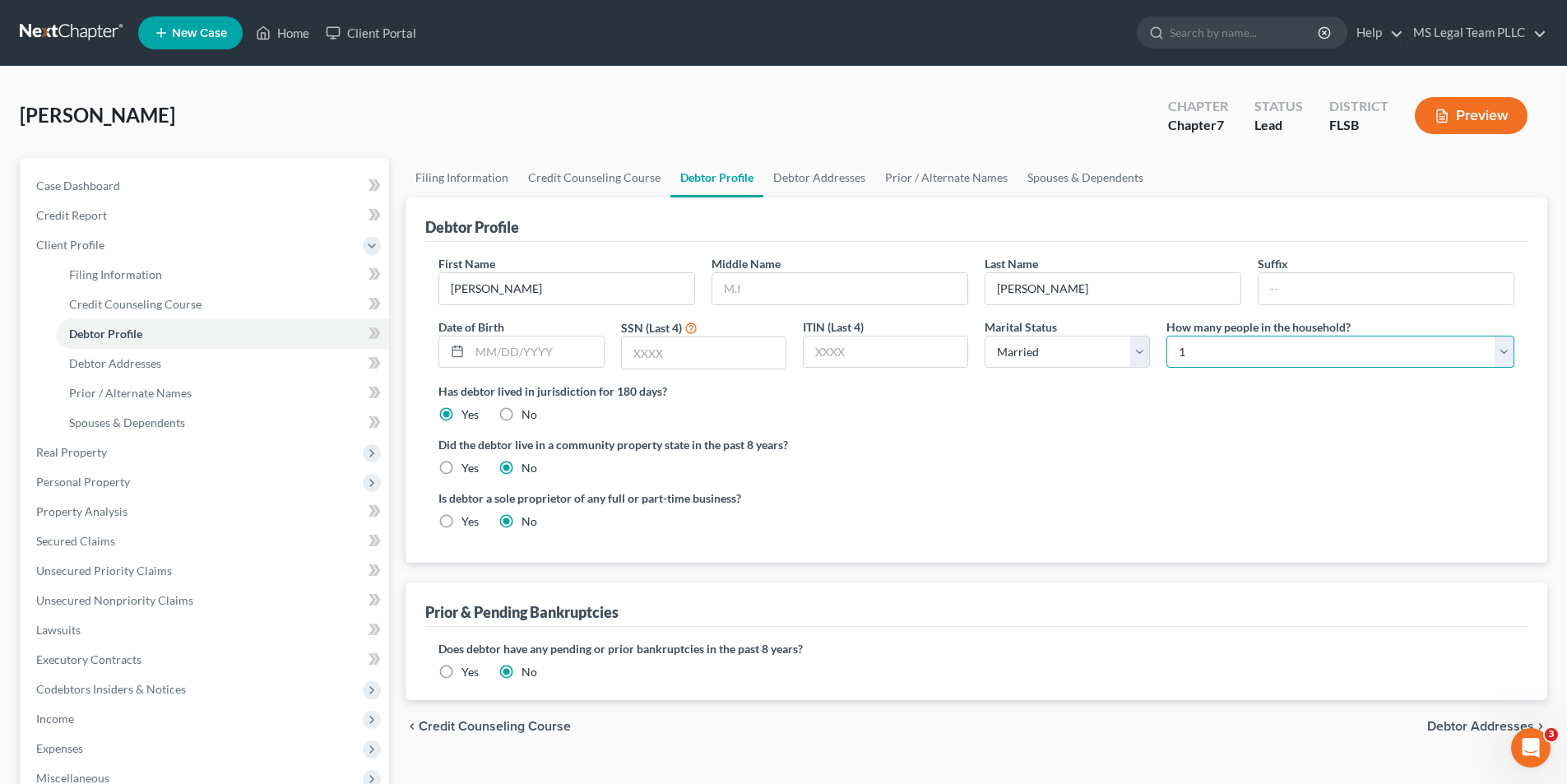
select select "1"
click at [1166, 335] on select "Select 1 2 3 4 5 6 7 8 9 10 11 12 13 14 15 16 17 18 19 20" at bounding box center [1340, 351] width 348 height 33
click at [981, 462] on div "Did the debtor live in a community property state in the past 8 years? Yes No" at bounding box center [977, 455] width 1076 height 40
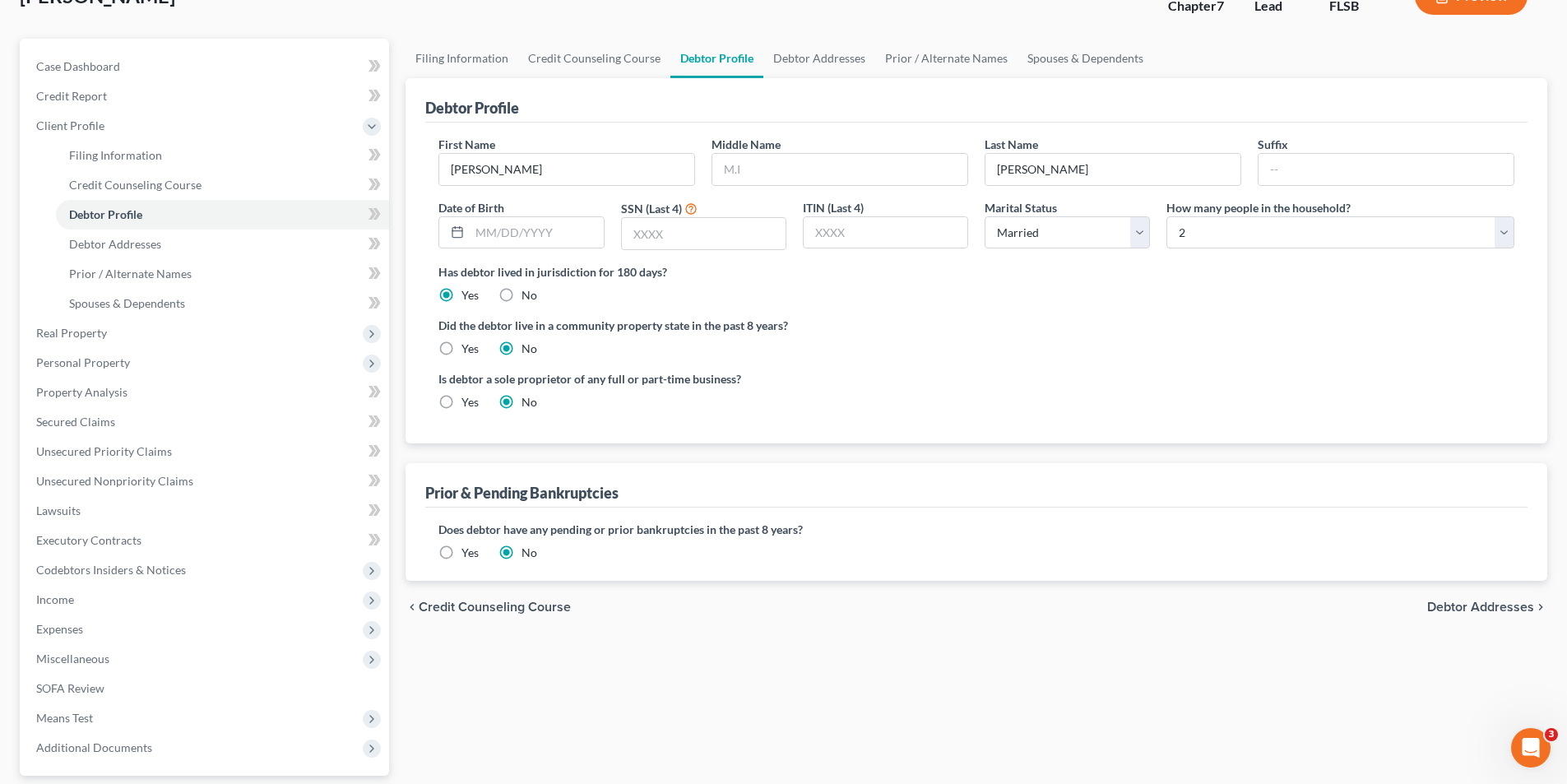
scroll to position [164, 0]
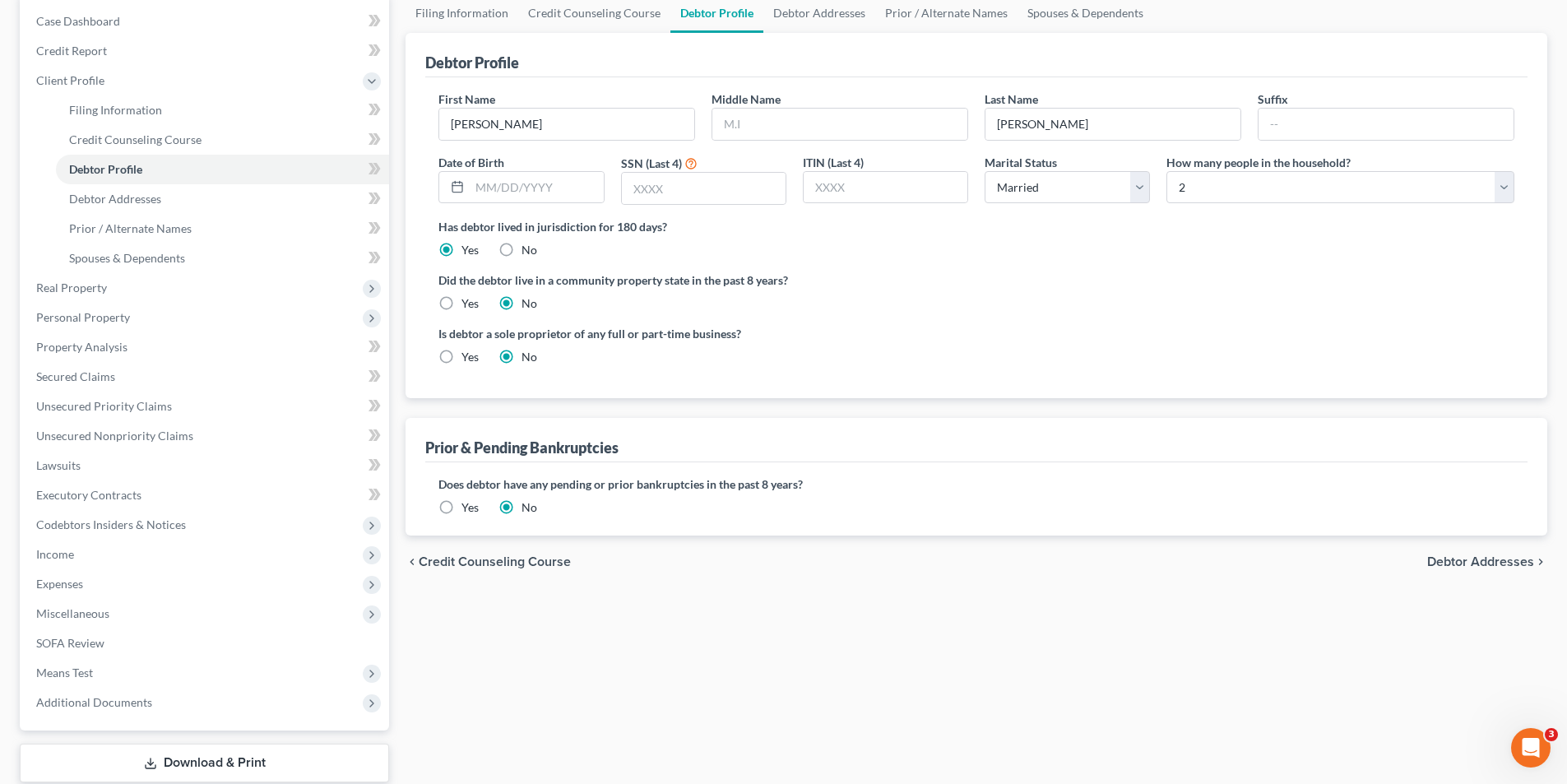
click at [1470, 555] on span "Debtor Addresses" at bounding box center [1481, 561] width 107 height 13
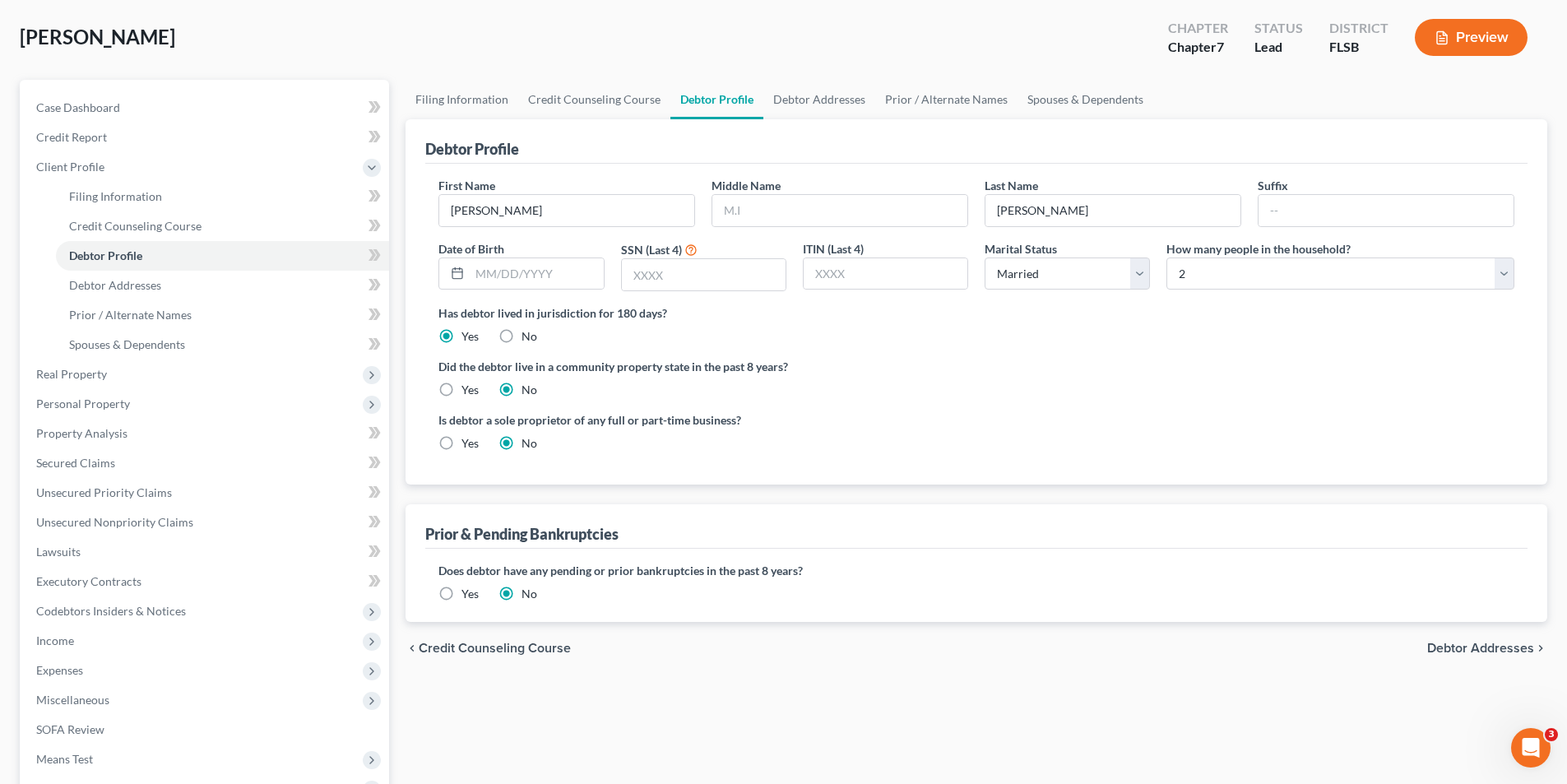
select select "0"
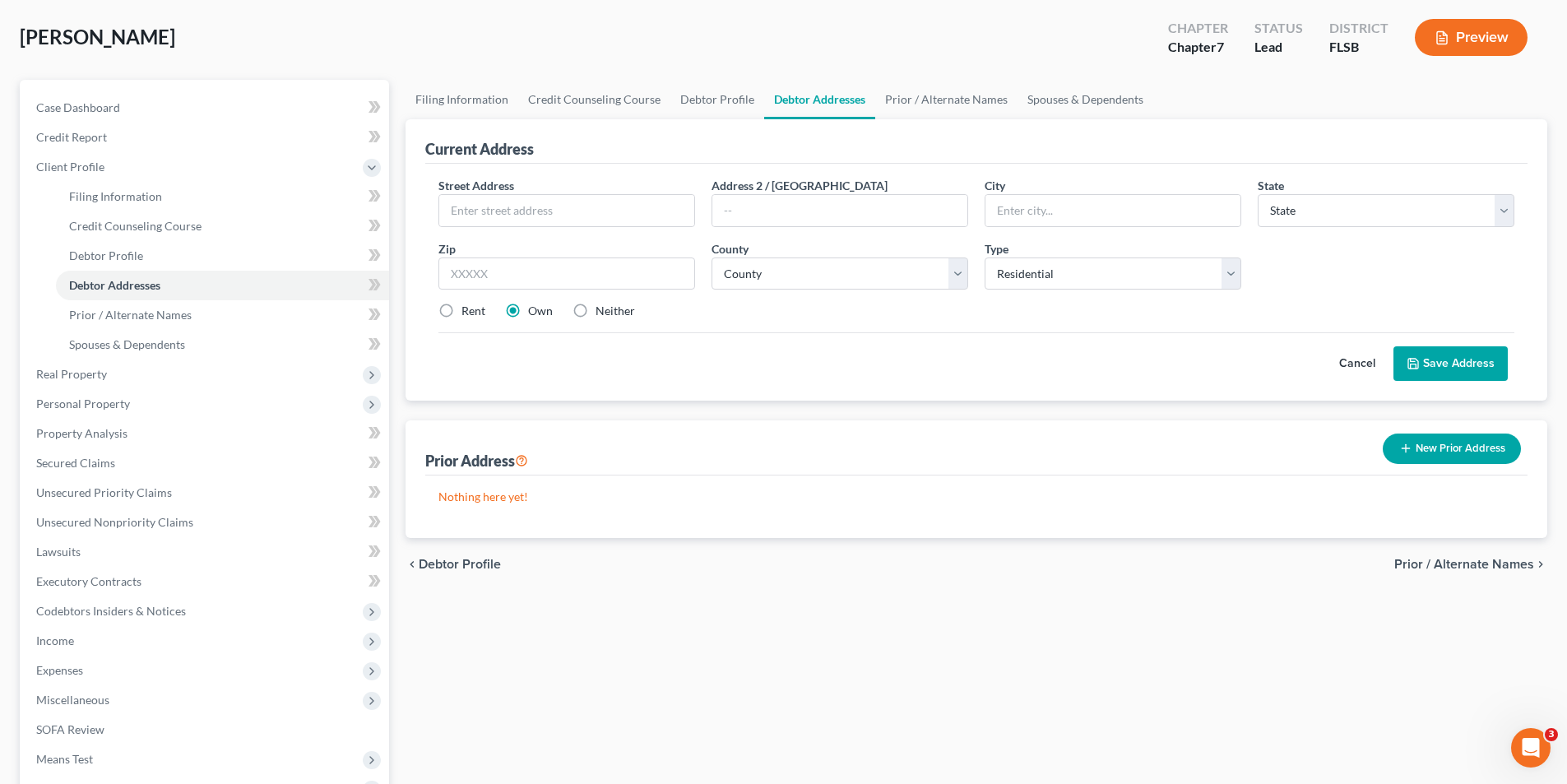
click at [1470, 557] on div "Filing Information Credit Counseling Course Debtor Profile Debtor Addresses Pri…" at bounding box center [977, 495] width 1158 height 831
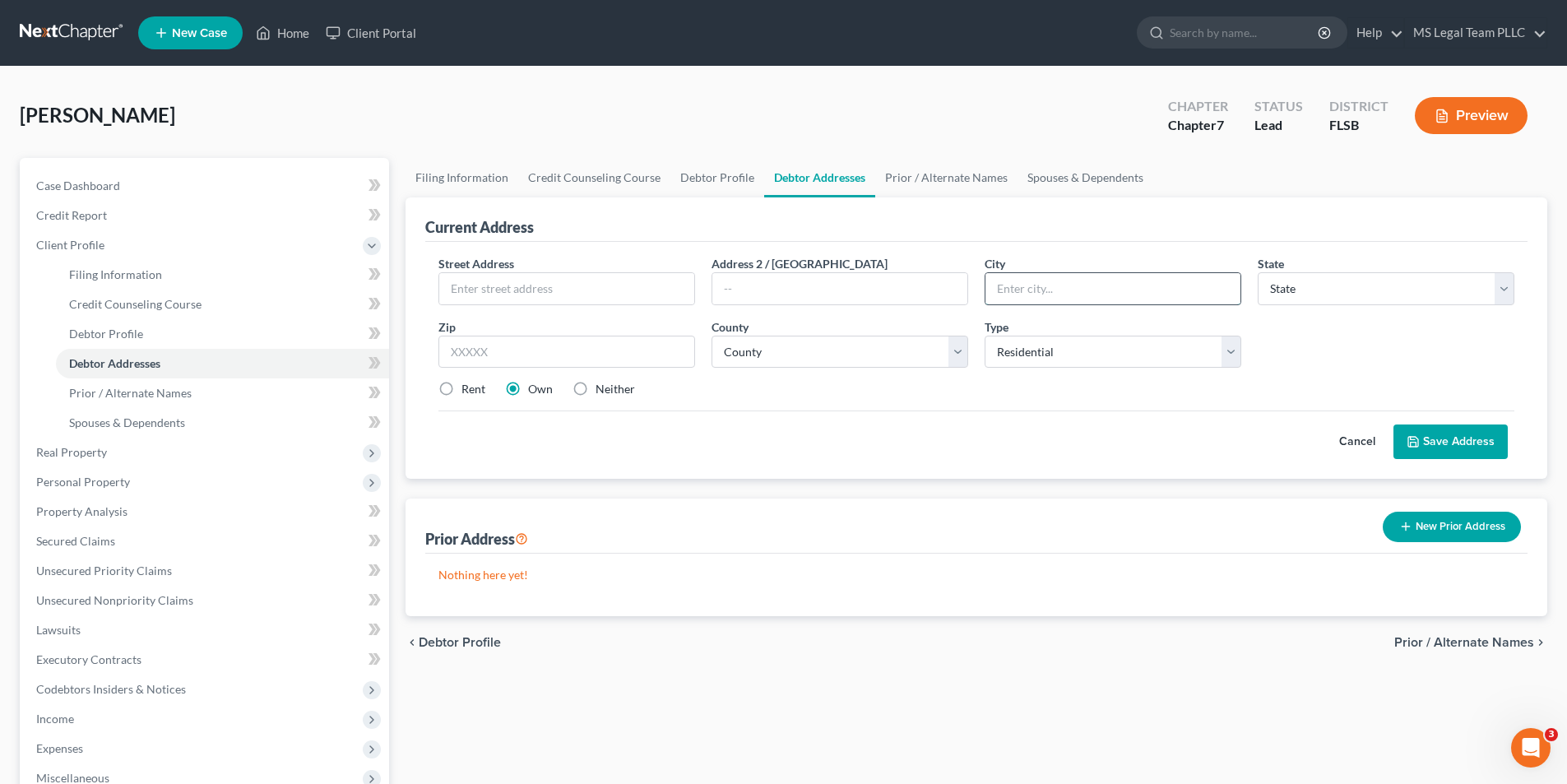
click at [1042, 295] on input "text" at bounding box center [1113, 289] width 255 height 32
type input "[GEOGRAPHIC_DATA]"
select select "9"
type input "33015"
type input "Hialeah"
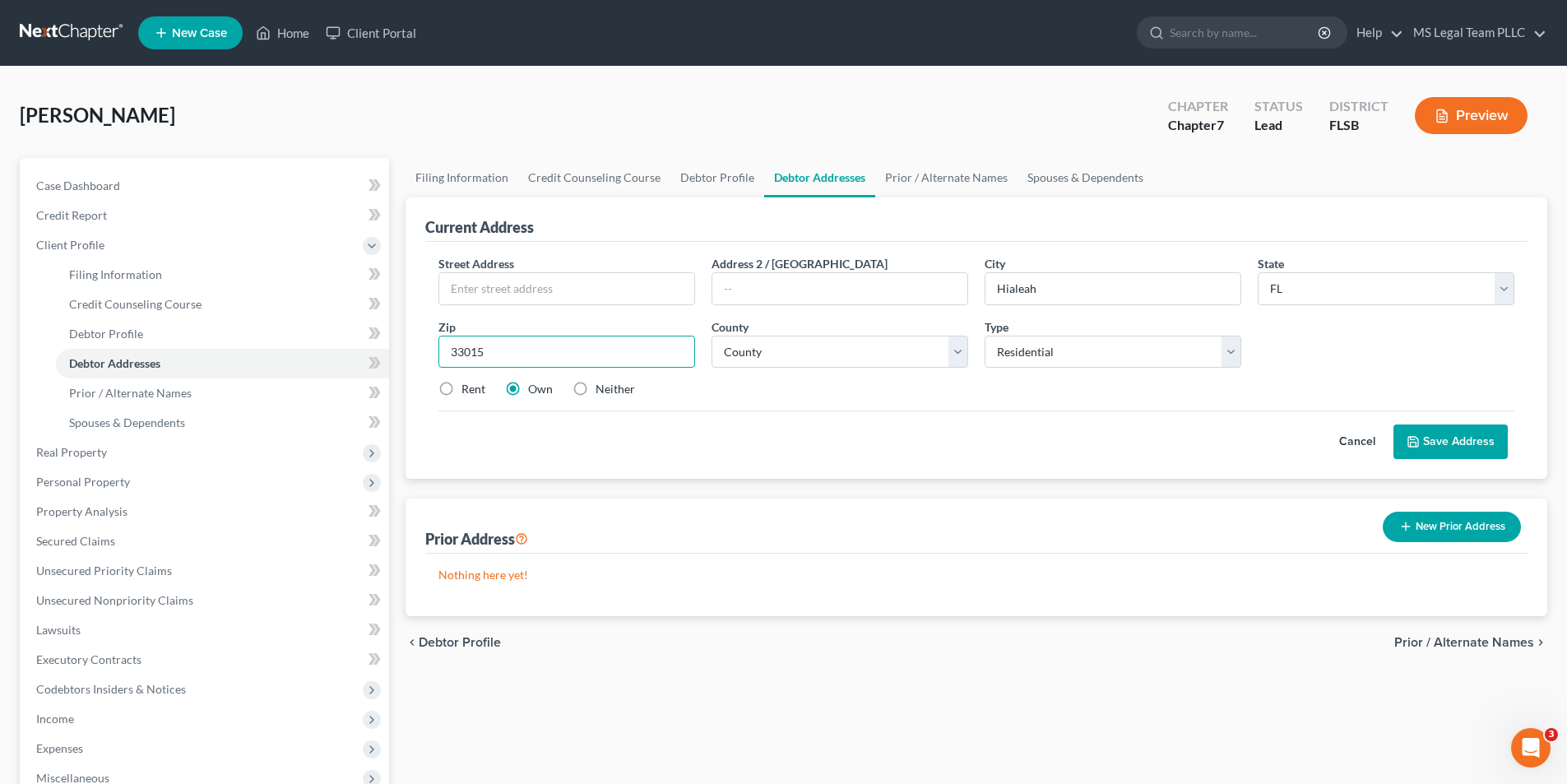
drag, startPoint x: 505, startPoint y: 350, endPoint x: 420, endPoint y: 355, distance: 85.1
click at [420, 354] on div "Current Address Street Address * Address 2 / [GEOGRAPHIC_DATA] * [GEOGRAPHIC_DA…" at bounding box center [976, 337] width 1142 height 281
click at [462, 392] on label "Rent" at bounding box center [474, 389] width 24 height 17
click at [468, 391] on input "Rent" at bounding box center [474, 386] width 11 height 11
radio input "true"
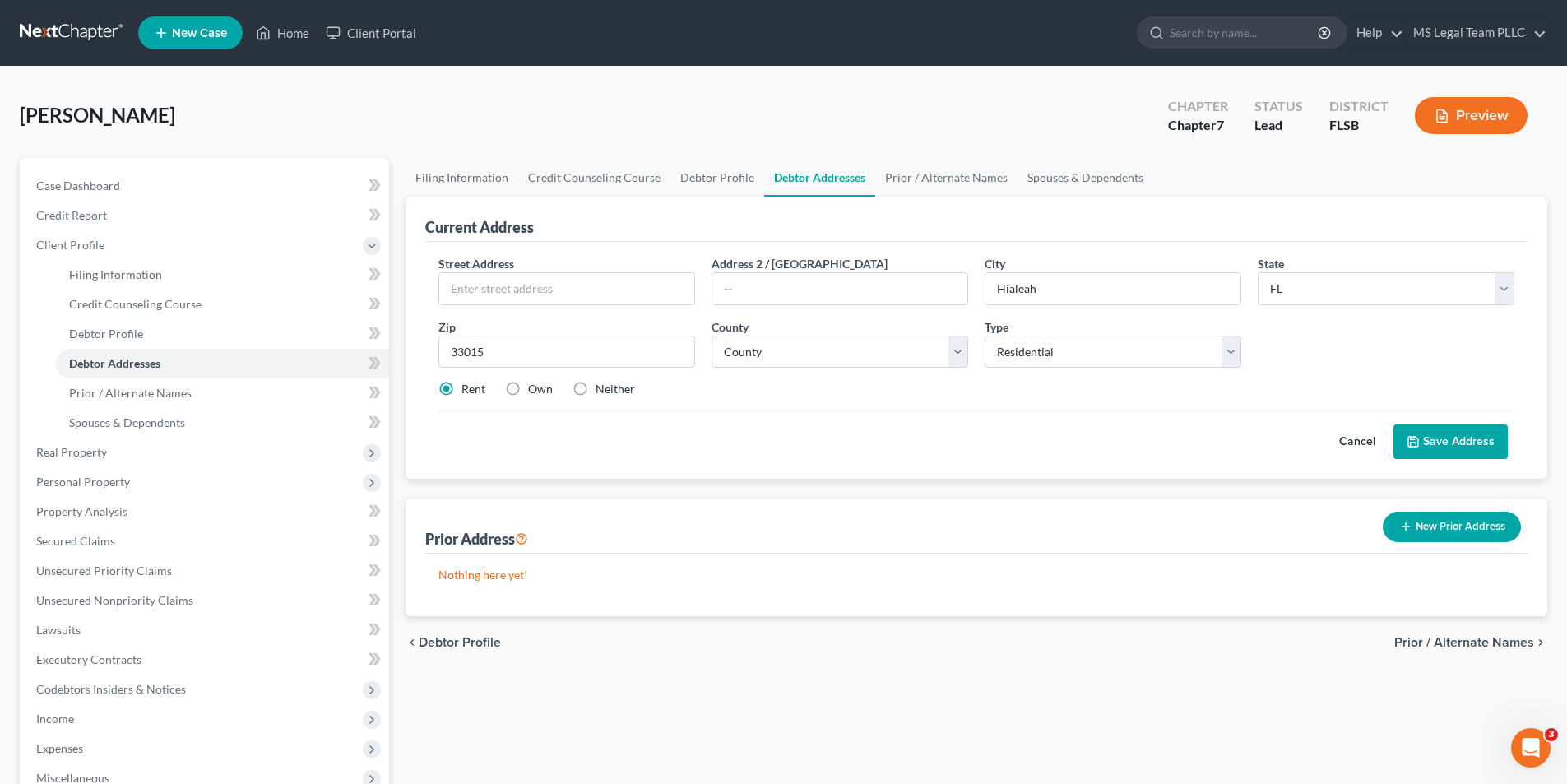
click at [1481, 451] on button "Save Address" at bounding box center [1450, 441] width 114 height 34
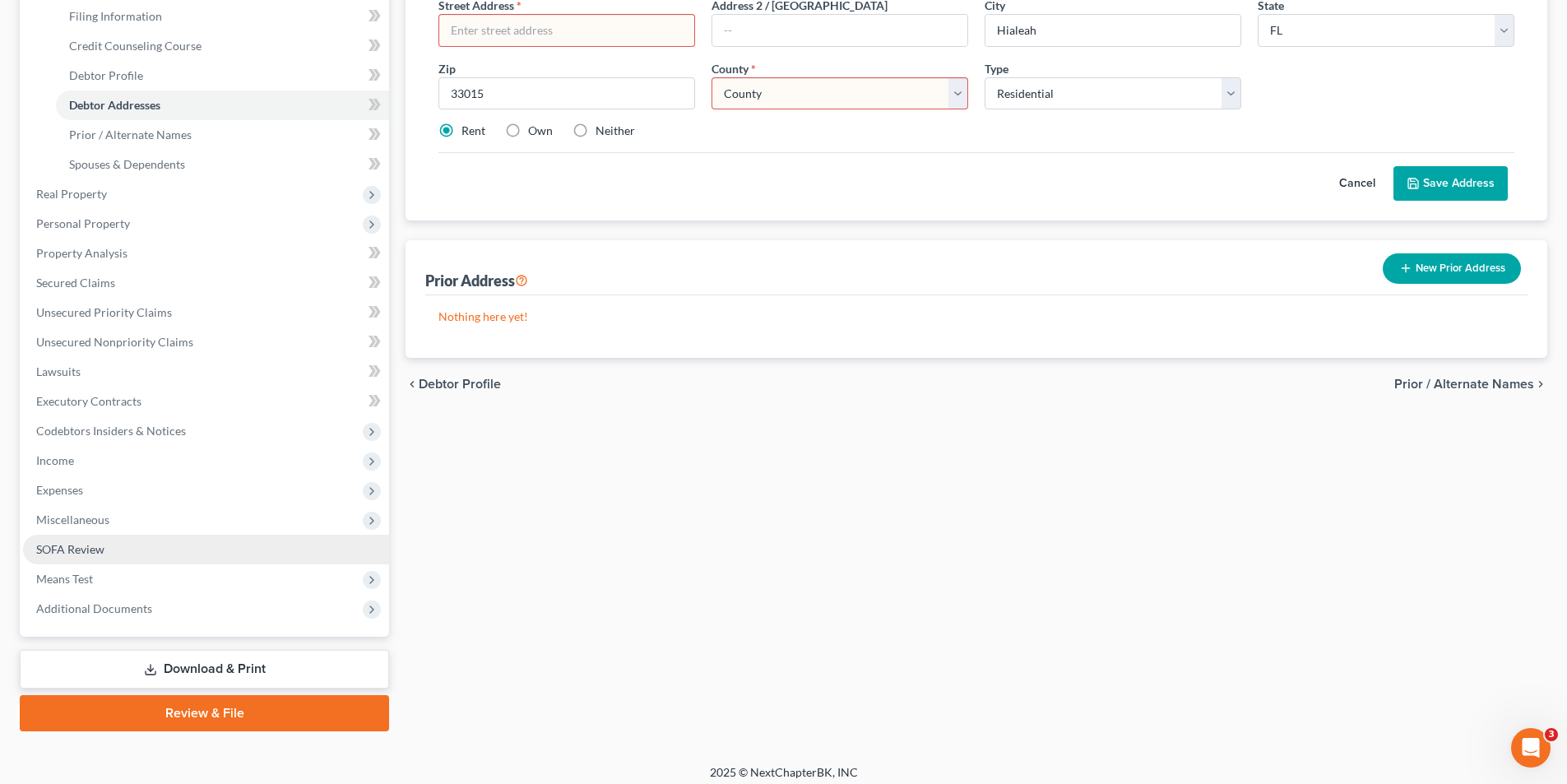
scroll to position [268, 0]
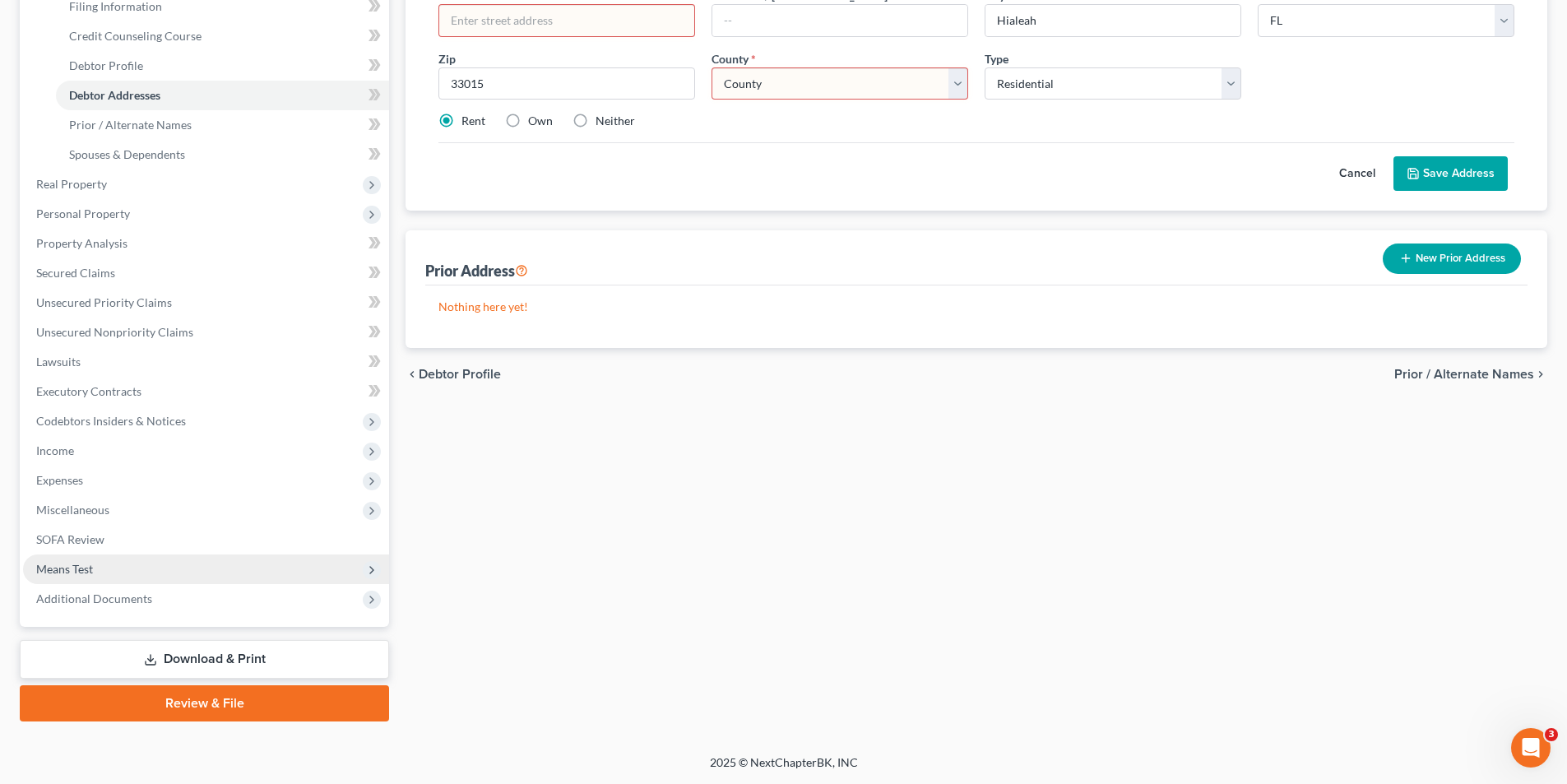
click at [97, 564] on span "Means Test" at bounding box center [206, 569] width 366 height 30
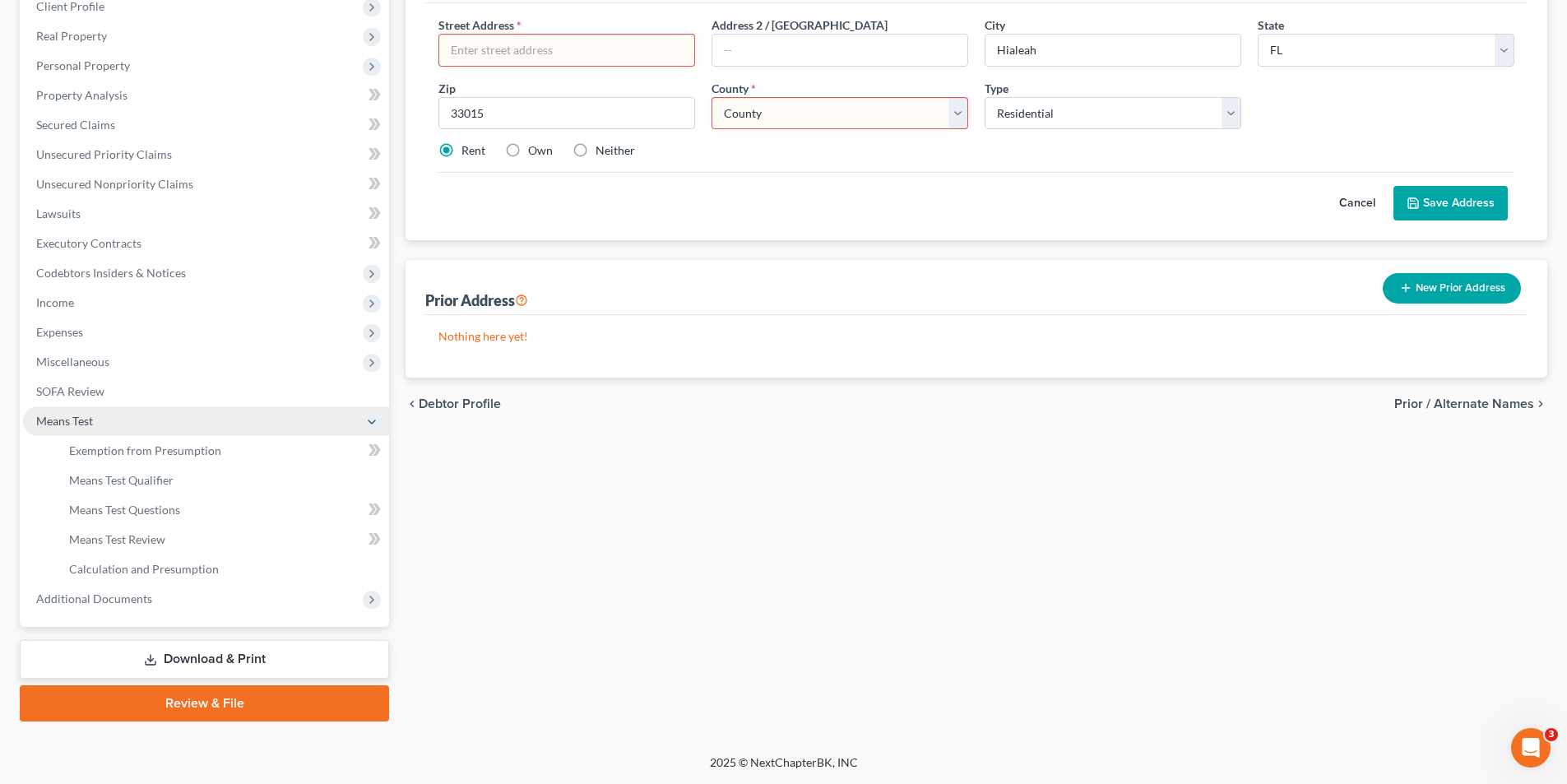
scroll to position [239, 0]
click at [147, 454] on span "Exemption from Presumption" at bounding box center [145, 450] width 152 height 14
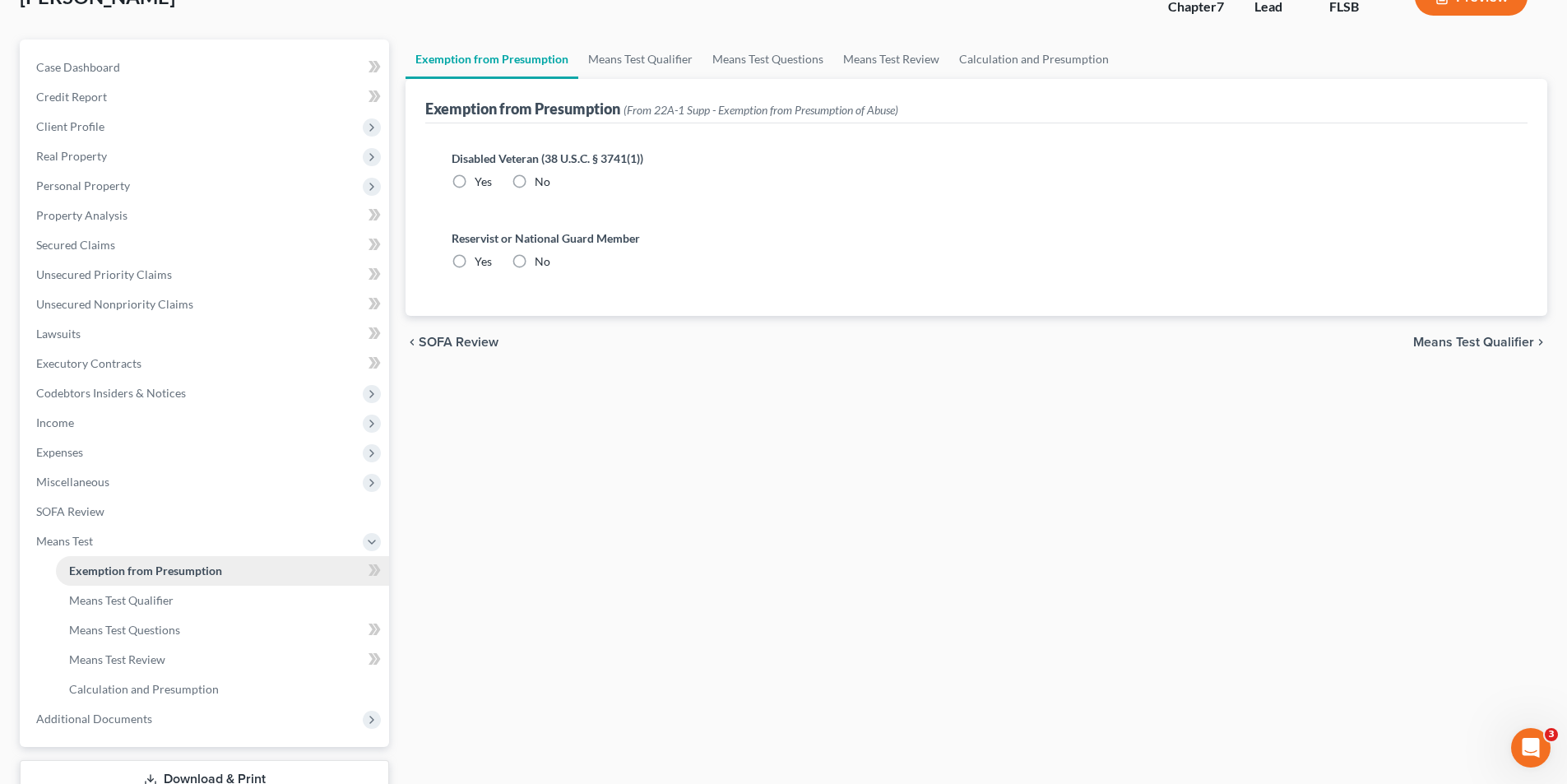
radio input "true"
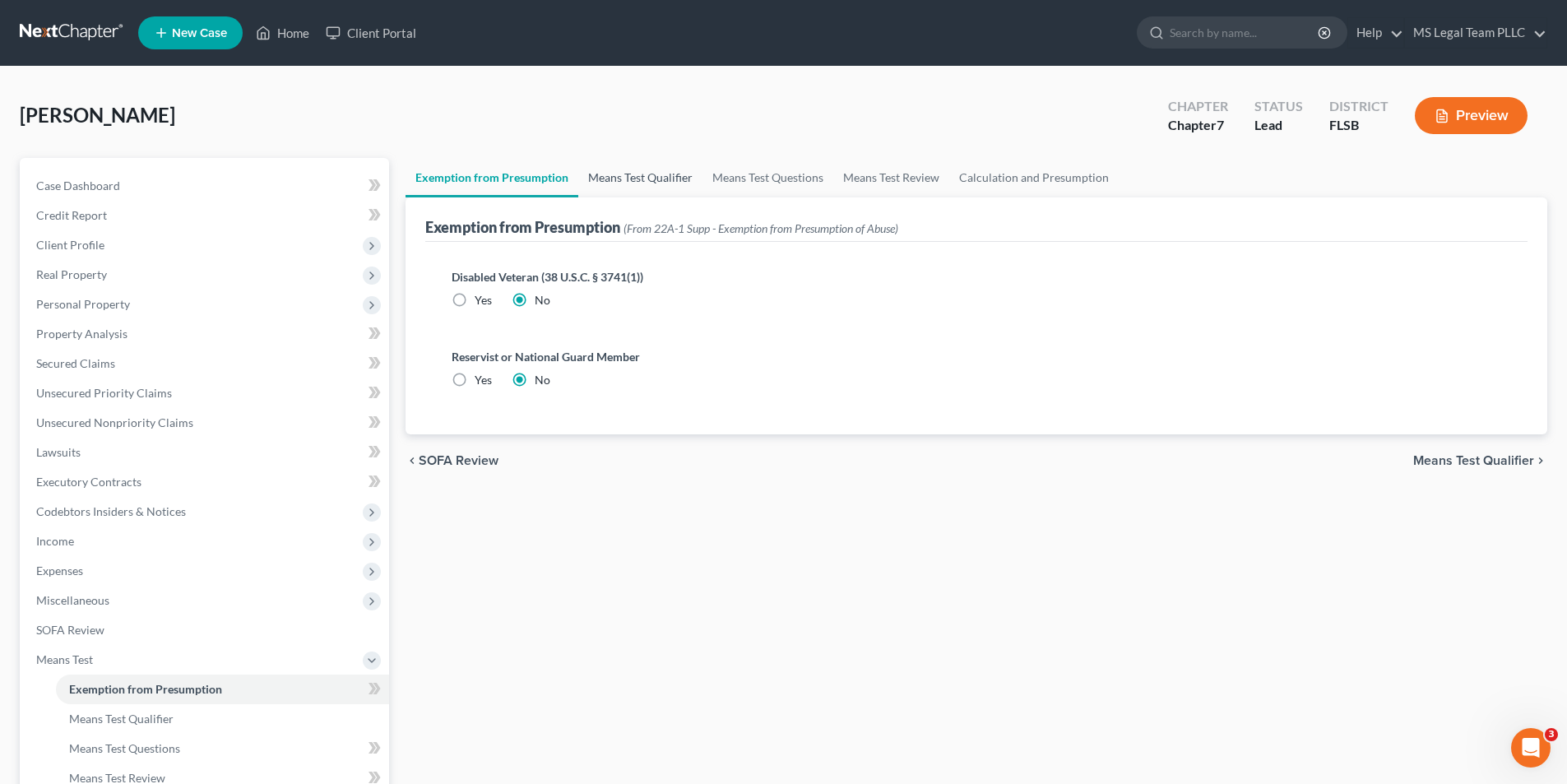
click at [640, 176] on link "Means Test Qualifier" at bounding box center [640, 177] width 125 height 39
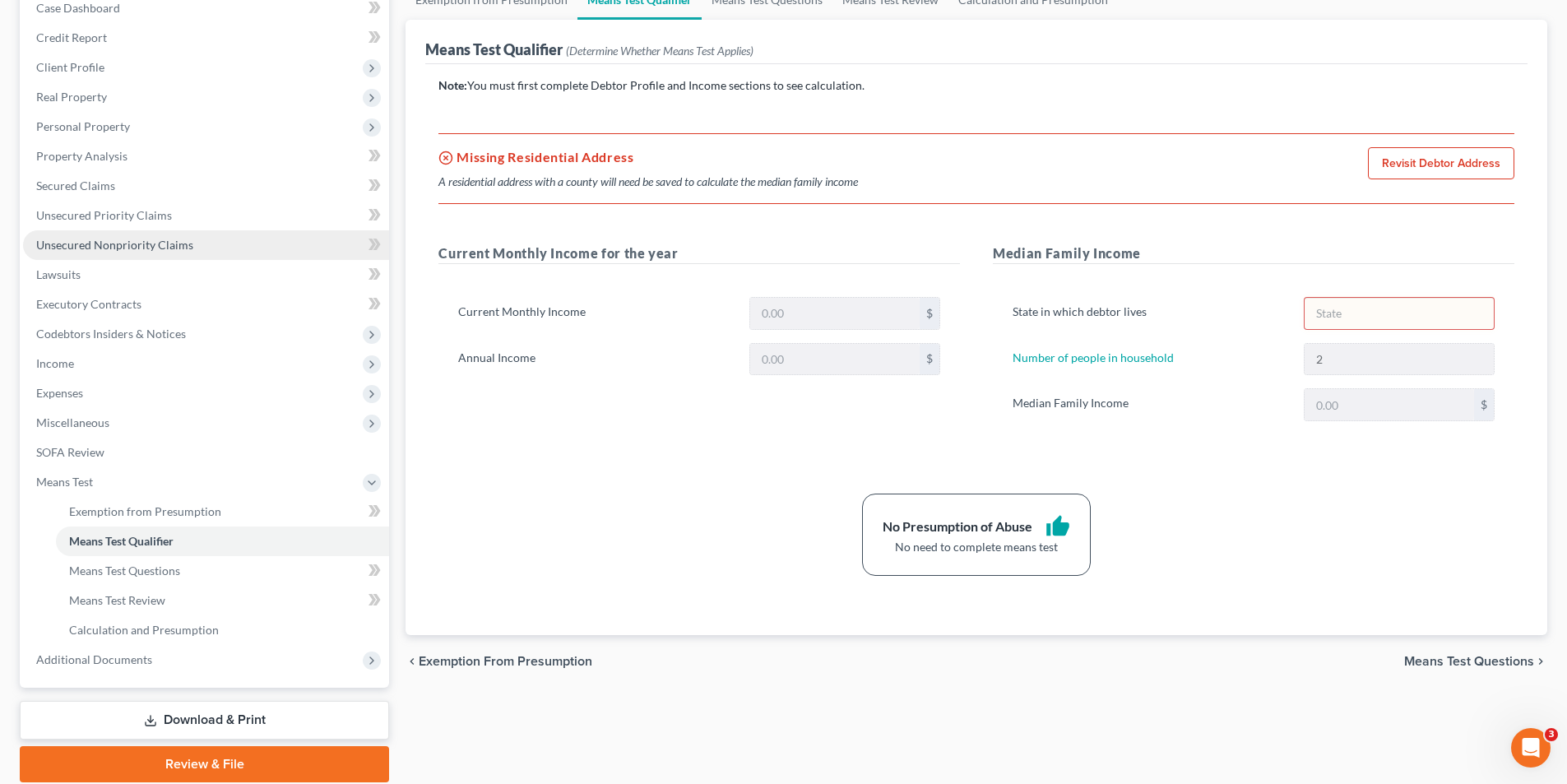
scroll to position [239, 0]
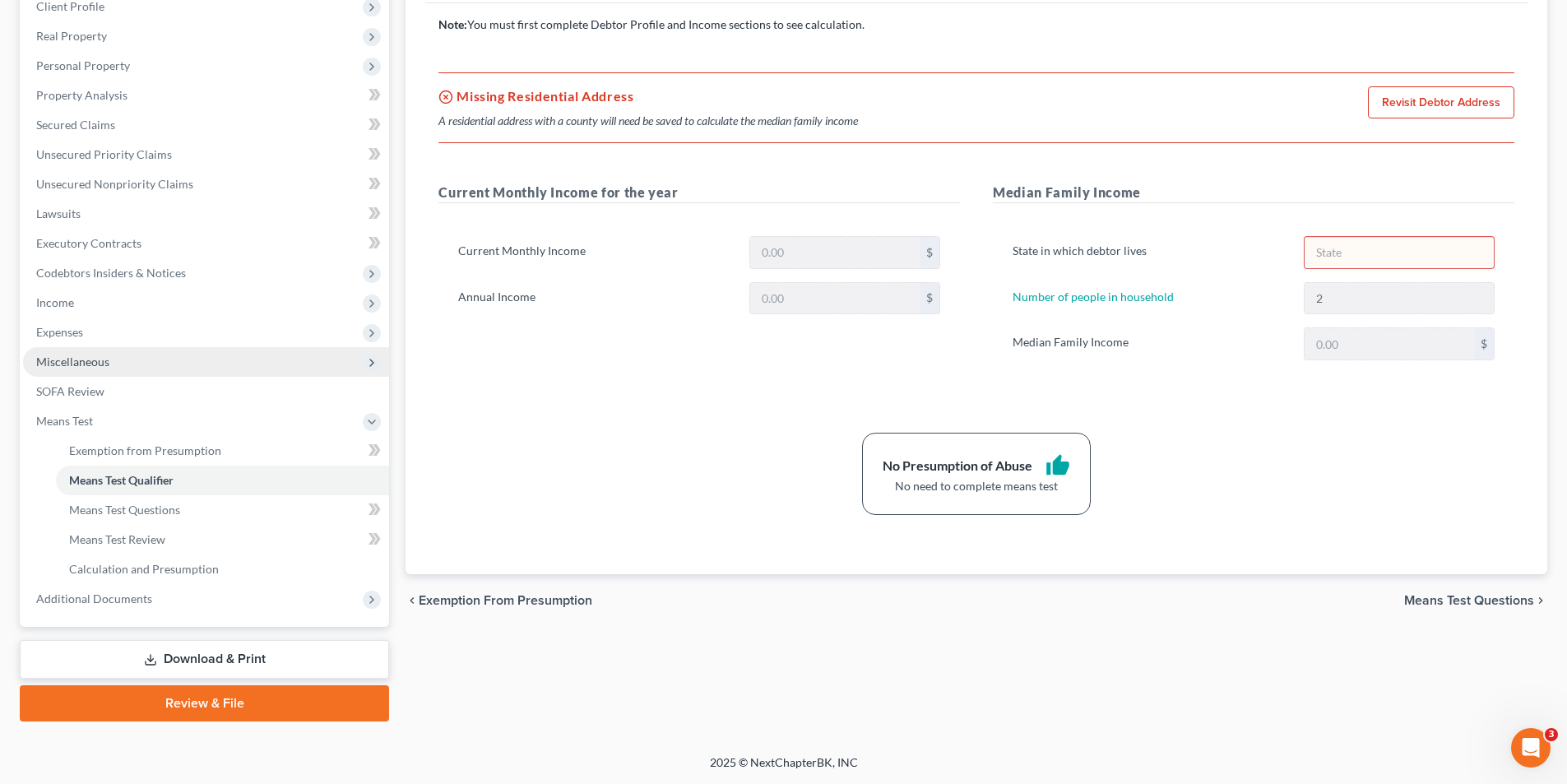
click at [83, 360] on span "Miscellaneous" at bounding box center [72, 361] width 73 height 14
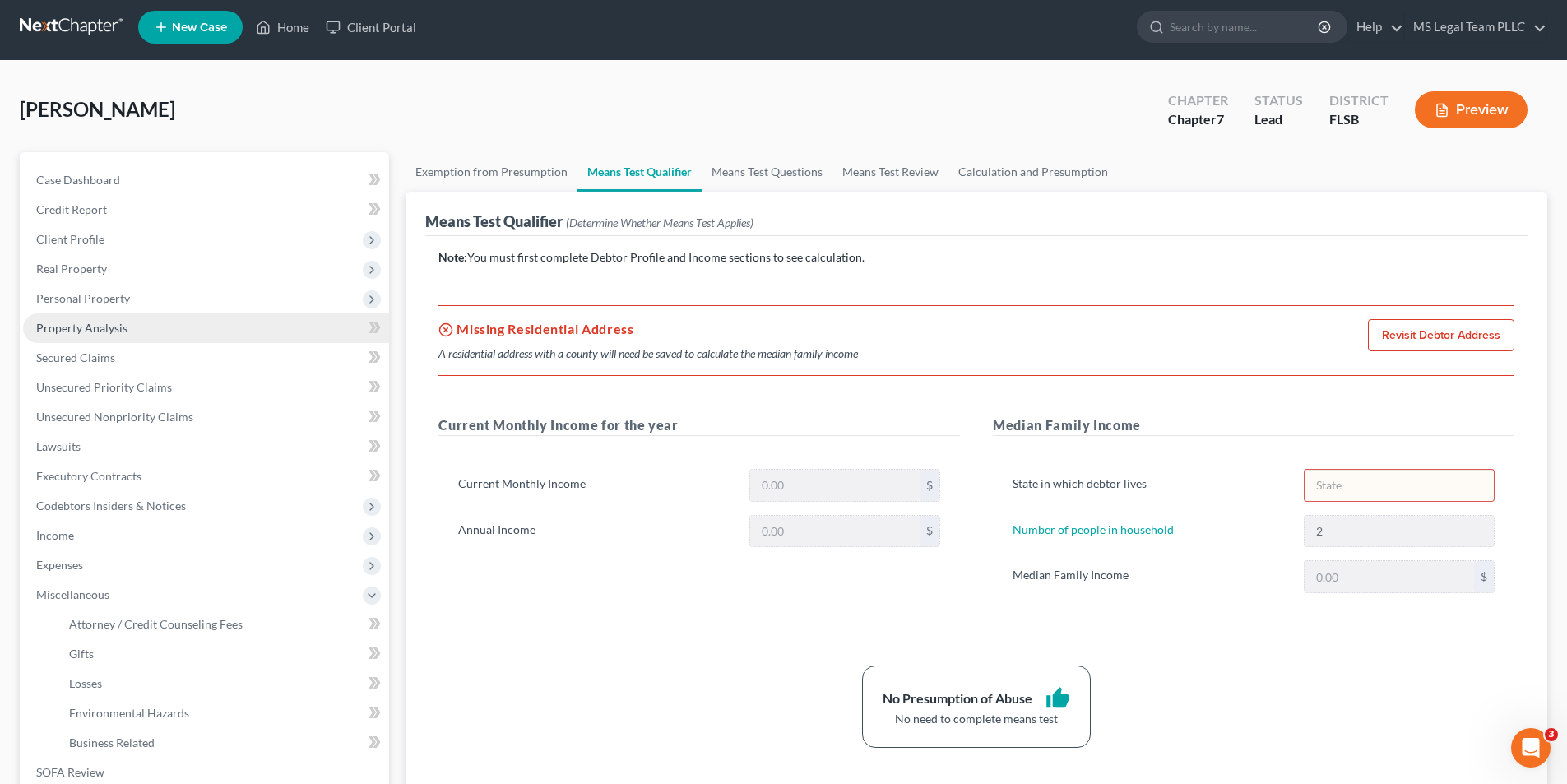
scroll to position [0, 0]
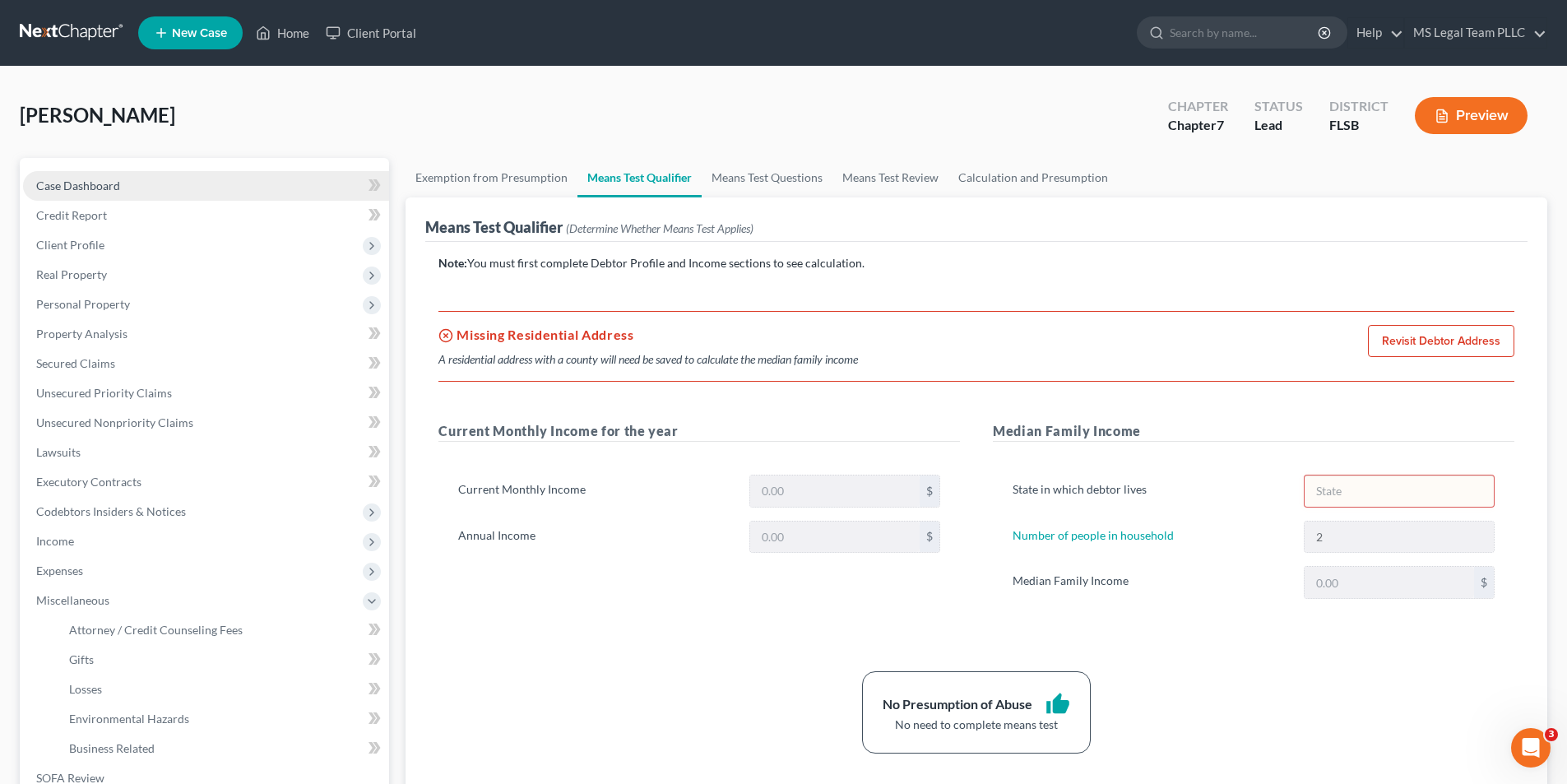
click at [129, 177] on link "Case Dashboard" at bounding box center [206, 186] width 366 height 30
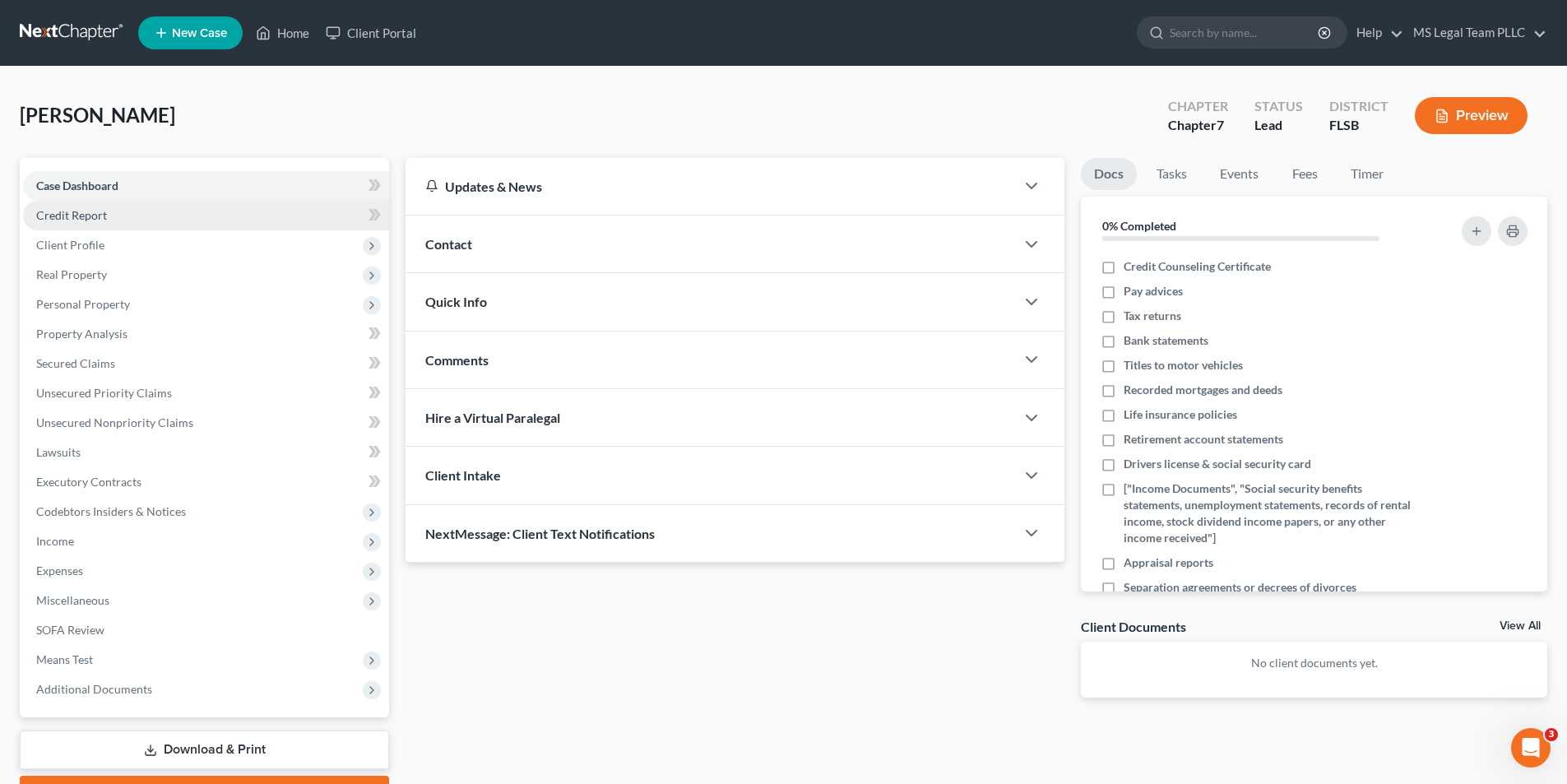
click at [96, 224] on link "Credit Report" at bounding box center [206, 216] width 366 height 30
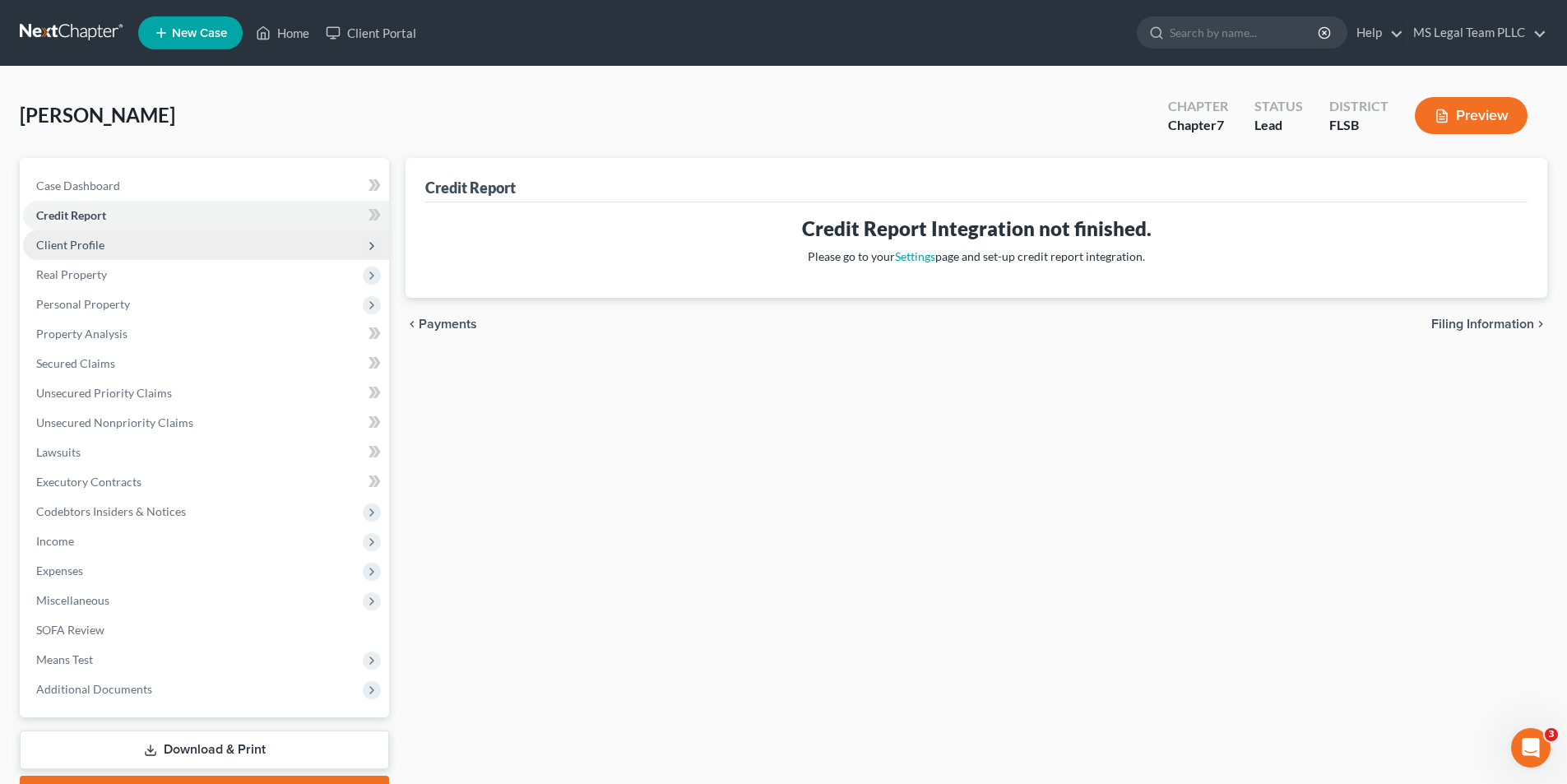
click at [75, 255] on span "Client Profile" at bounding box center [206, 245] width 366 height 30
